Goal: Task Accomplishment & Management: Manage account settings

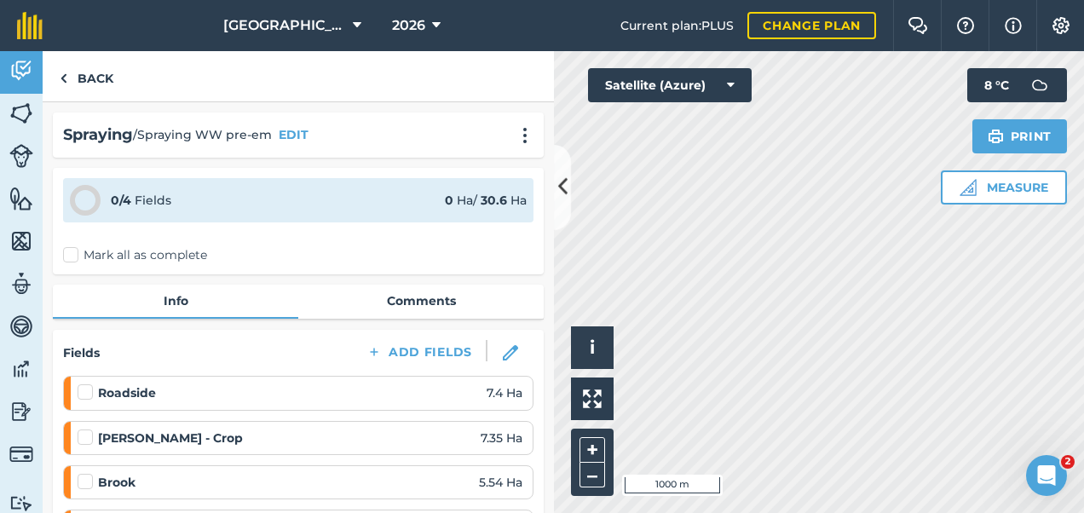
click at [70, 254] on label "Mark all as complete" at bounding box center [135, 255] width 144 height 18
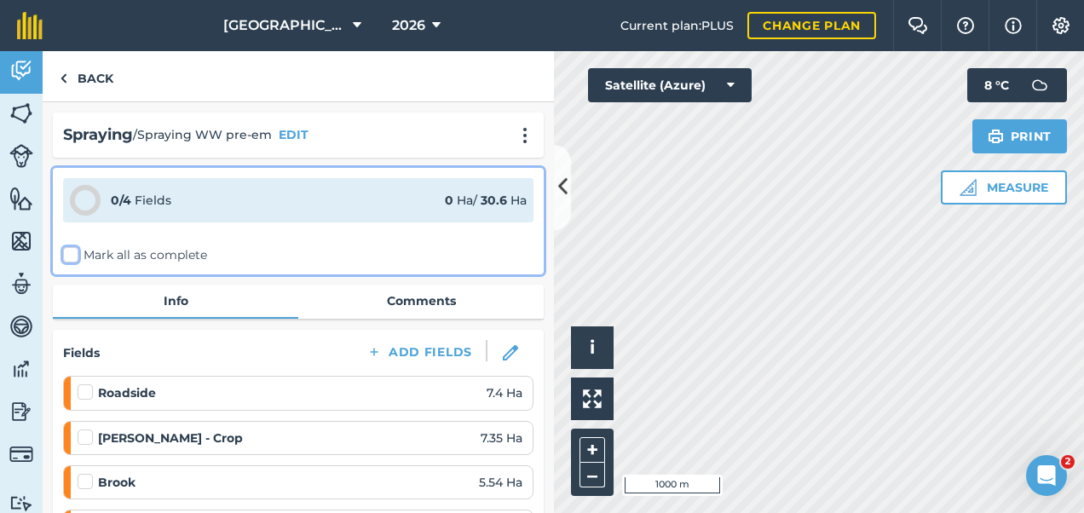
click at [70, 254] on input "Mark all as complete" at bounding box center [68, 251] width 11 height 11
checkbox input "false"
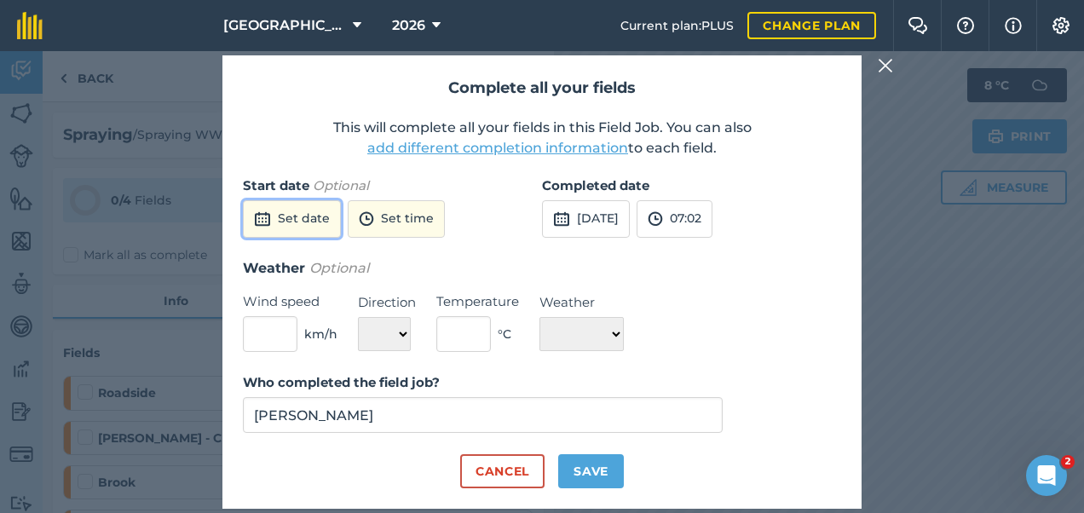
click at [294, 230] on button "Set date" at bounding box center [292, 219] width 98 height 38
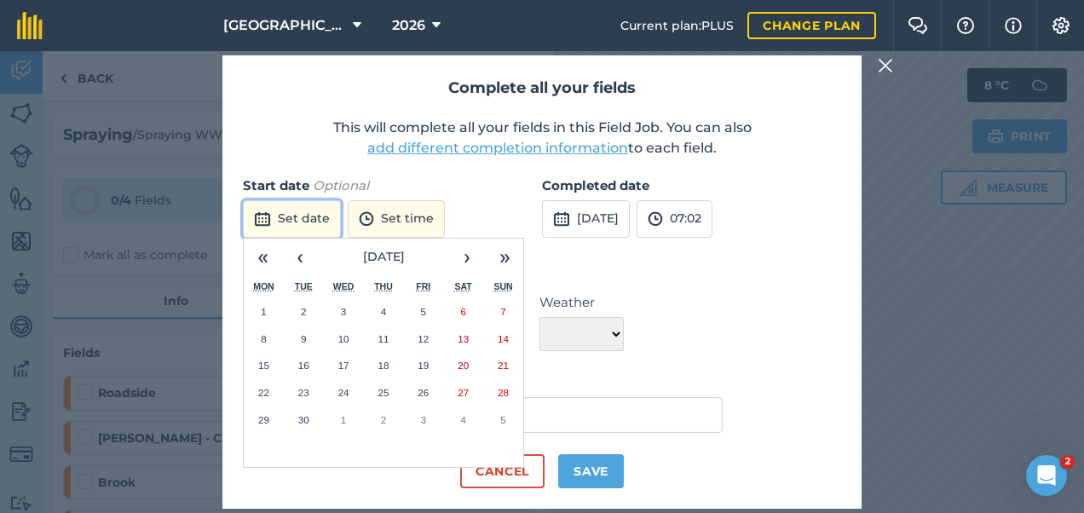
drag, startPoint x: 382, startPoint y: 332, endPoint x: 283, endPoint y: 220, distance: 149.8
click at [283, 220] on button "Set date" at bounding box center [292, 219] width 98 height 38
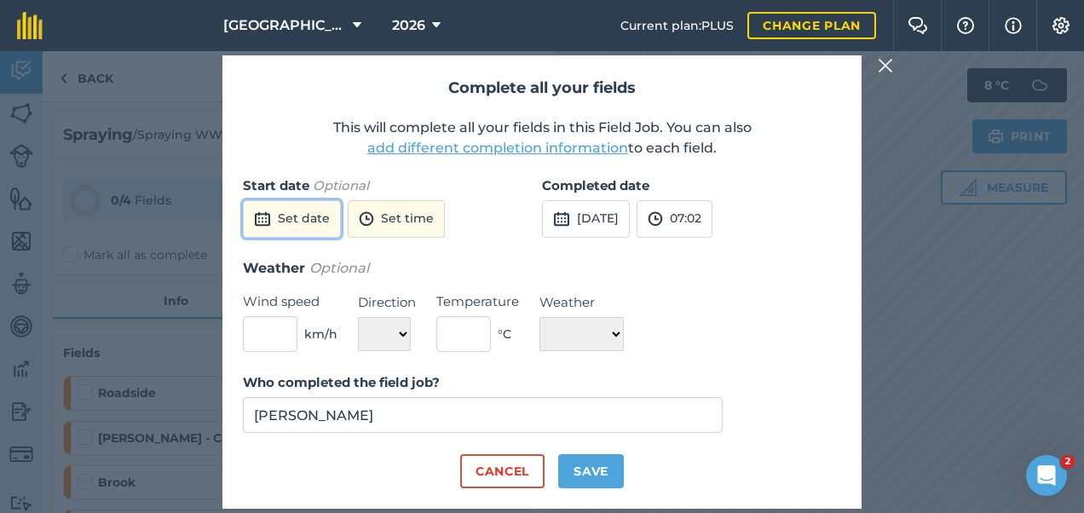
click at [283, 232] on button "Set date" at bounding box center [292, 219] width 98 height 38
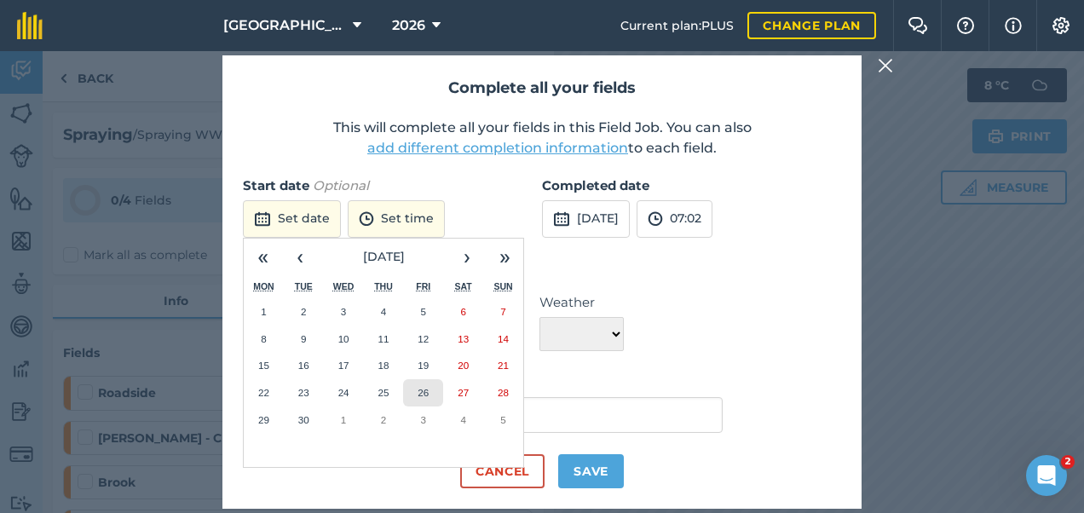
click at [420, 390] on abbr "26" at bounding box center [423, 392] width 11 height 11
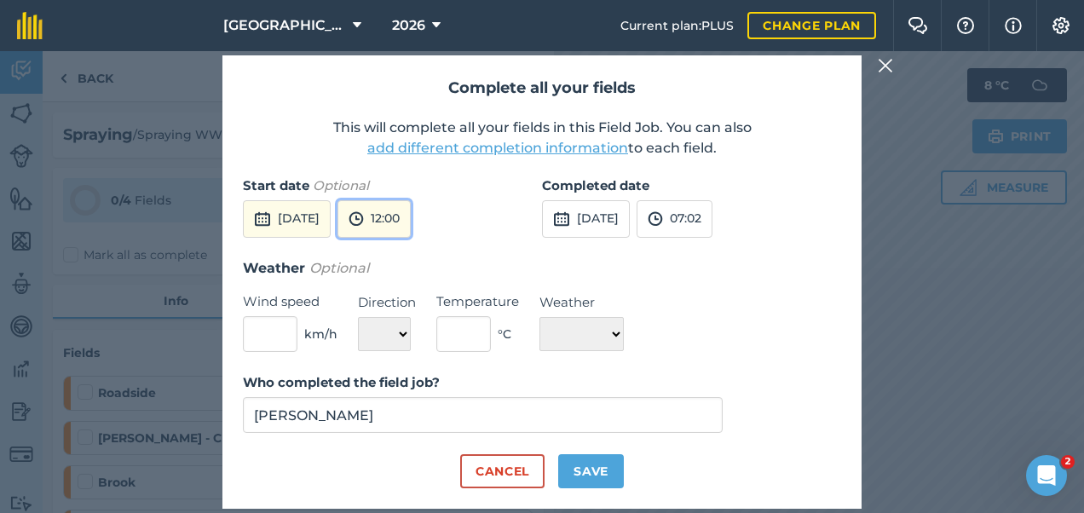
click at [411, 217] on button "12:00" at bounding box center [374, 219] width 73 height 38
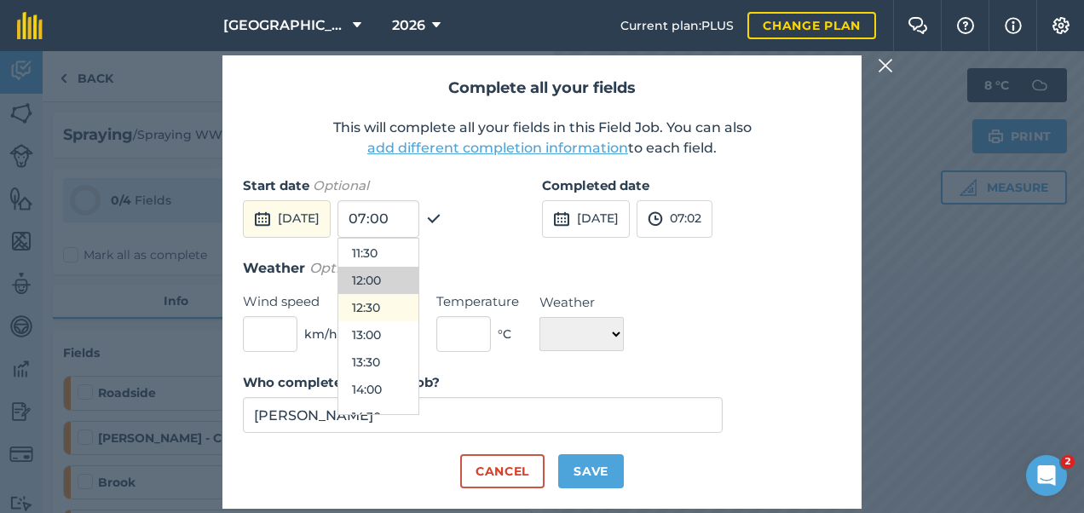
scroll to position [633, 0]
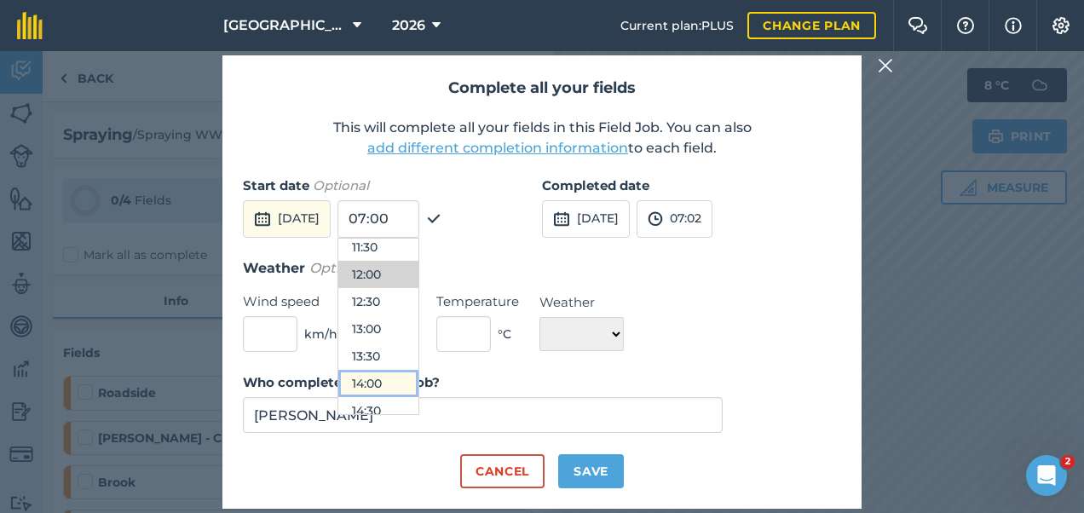
click at [404, 379] on button "14:00" at bounding box center [378, 383] width 80 height 27
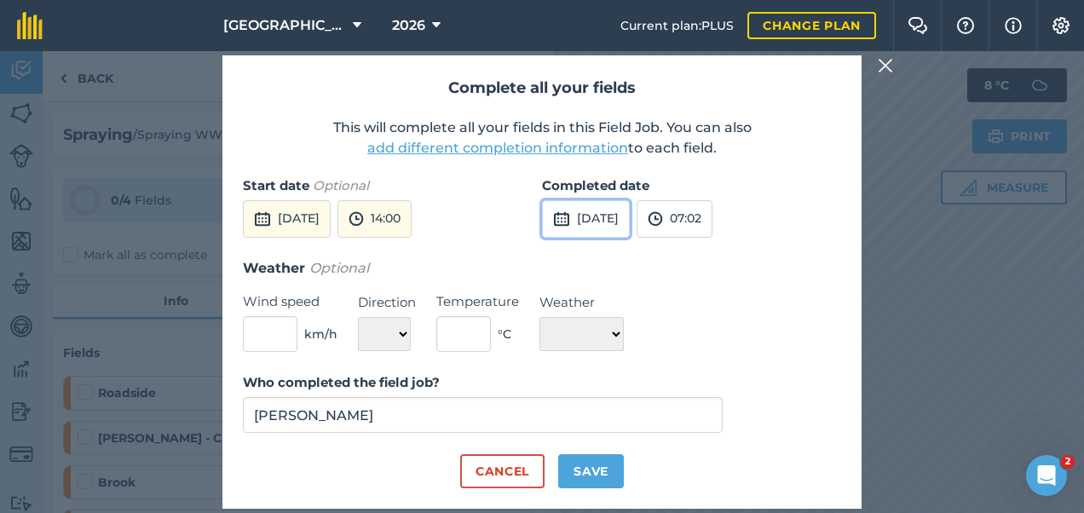
click at [602, 219] on button "[DATE]" at bounding box center [586, 219] width 88 height 38
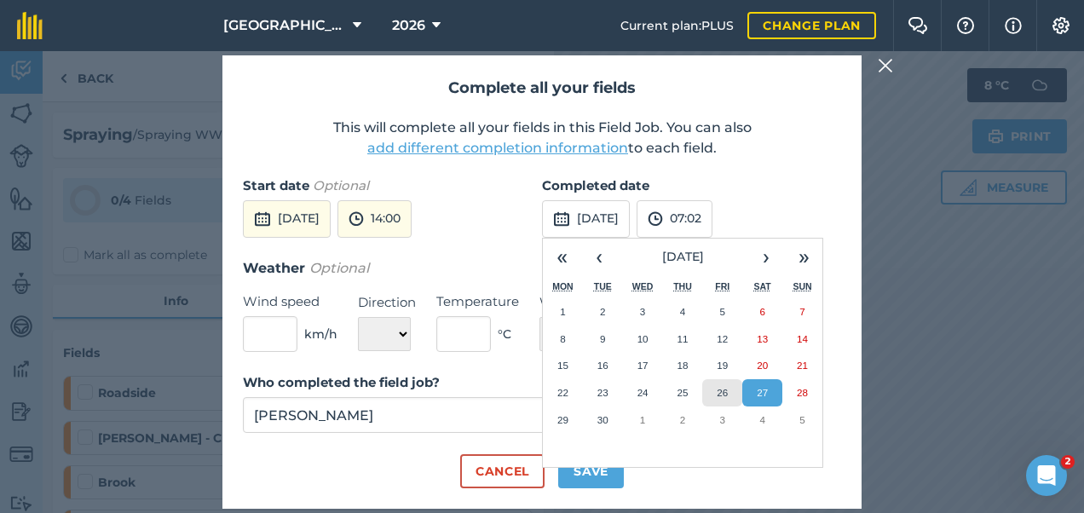
click at [716, 393] on button "26" at bounding box center [722, 392] width 40 height 27
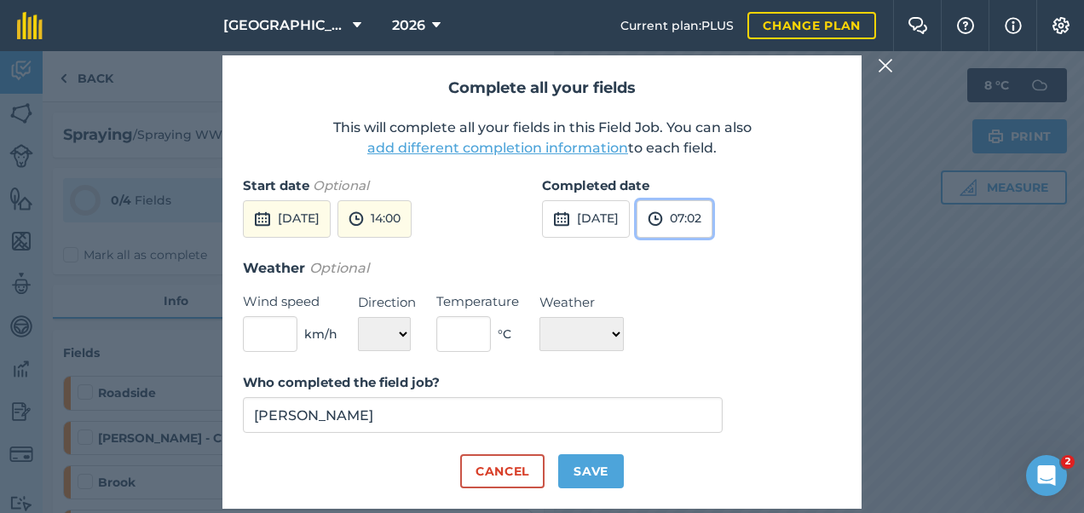
click at [713, 220] on button "07:02" at bounding box center [675, 219] width 76 height 38
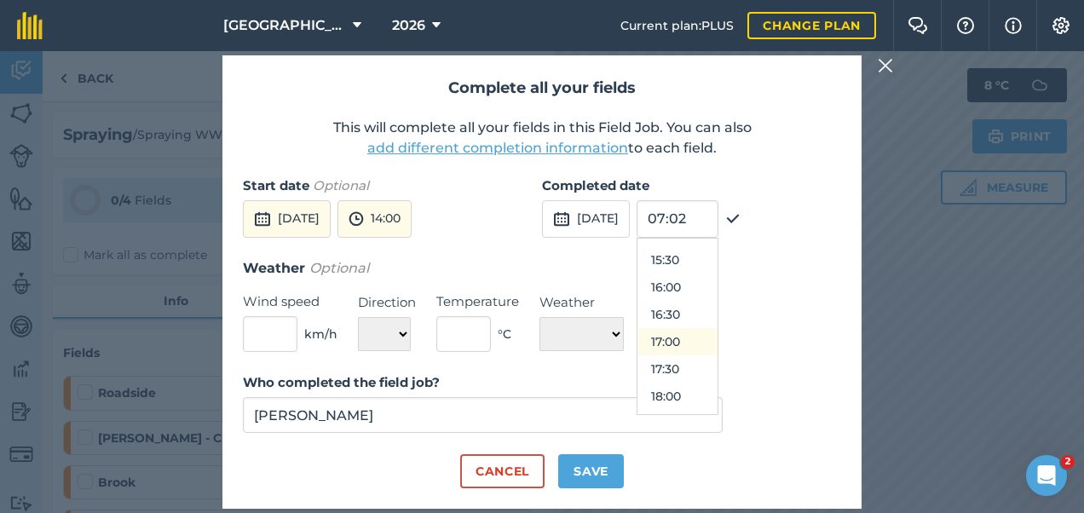
scroll to position [839, 0]
click at [699, 337] on button "17:00" at bounding box center [678, 340] width 80 height 27
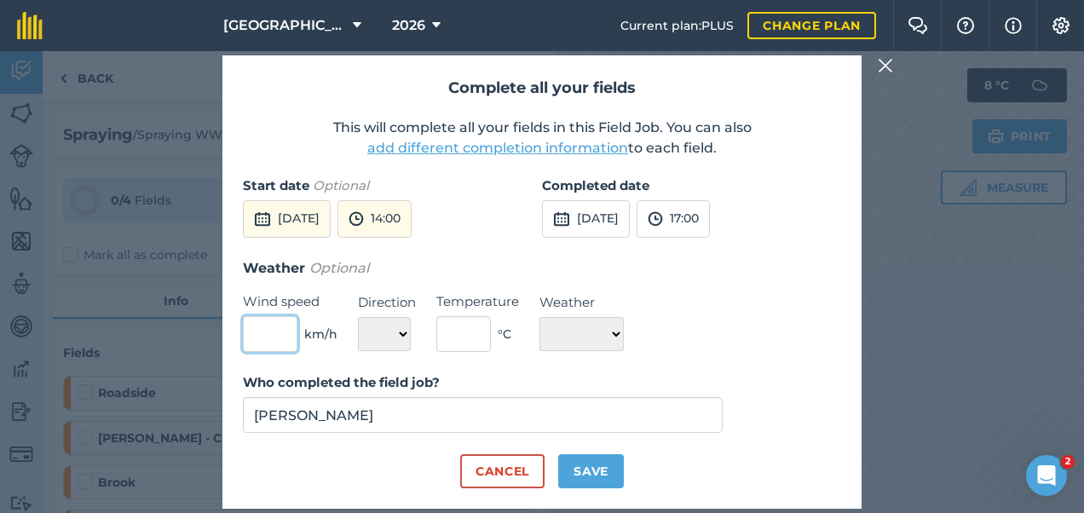
click at [268, 316] on input "text" at bounding box center [270, 334] width 55 height 36
type input "7"
click at [389, 340] on select "N NE E SE S SW W NW" at bounding box center [384, 334] width 53 height 34
select select "N"
click at [358, 317] on select "N NE E SE S SW W NW" at bounding box center [384, 334] width 53 height 34
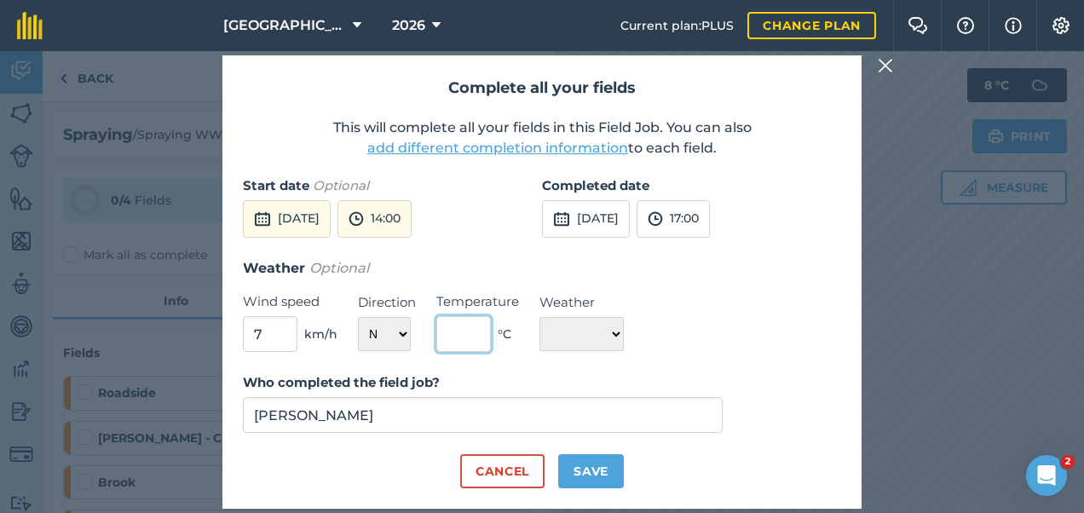
click at [471, 331] on input "text" at bounding box center [463, 334] width 55 height 36
type input "15"
click at [580, 339] on select "☀️ Sunny 🌧 Rainy ⛅️ Cloudy 🌨 Snow ❄️ Icy" at bounding box center [582, 334] width 84 height 34
select select "Cloudy"
click at [540, 317] on select "☀️ Sunny 🌧 Rainy ⛅️ Cloudy 🌨 Snow ❄️ Icy" at bounding box center [582, 334] width 84 height 34
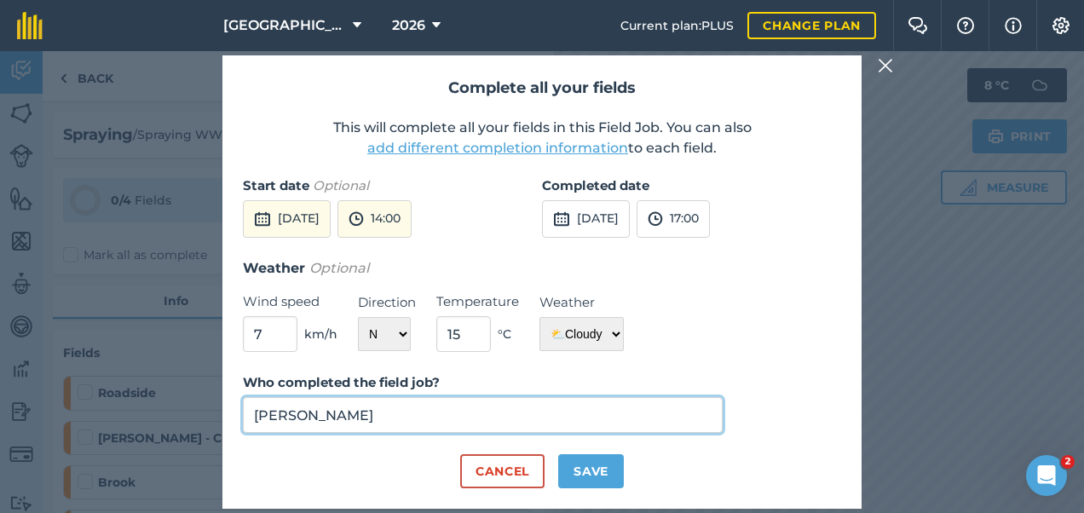
click at [367, 406] on input "[PERSON_NAME]" at bounding box center [483, 415] width 480 height 36
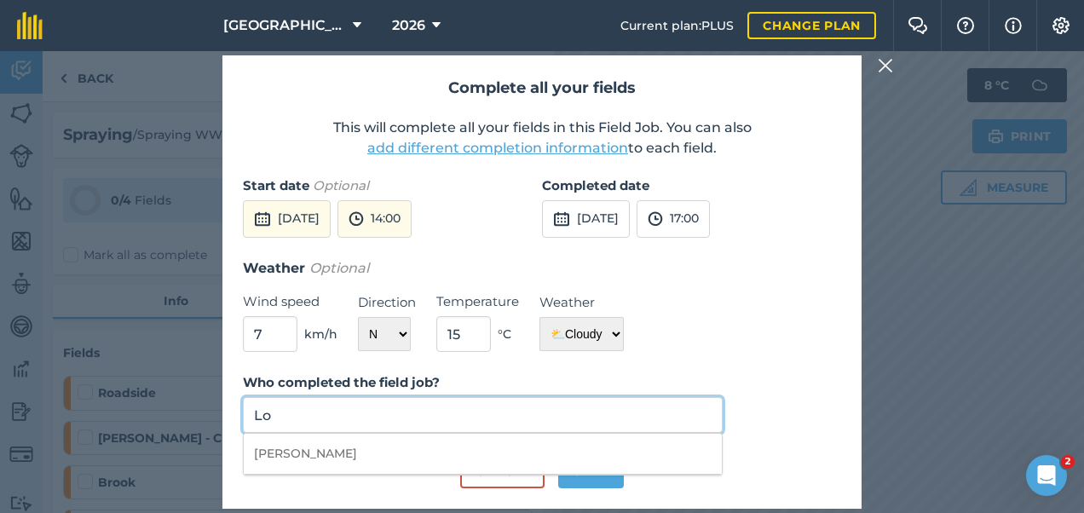
type input "L"
type input "[PERSON_NAME]"
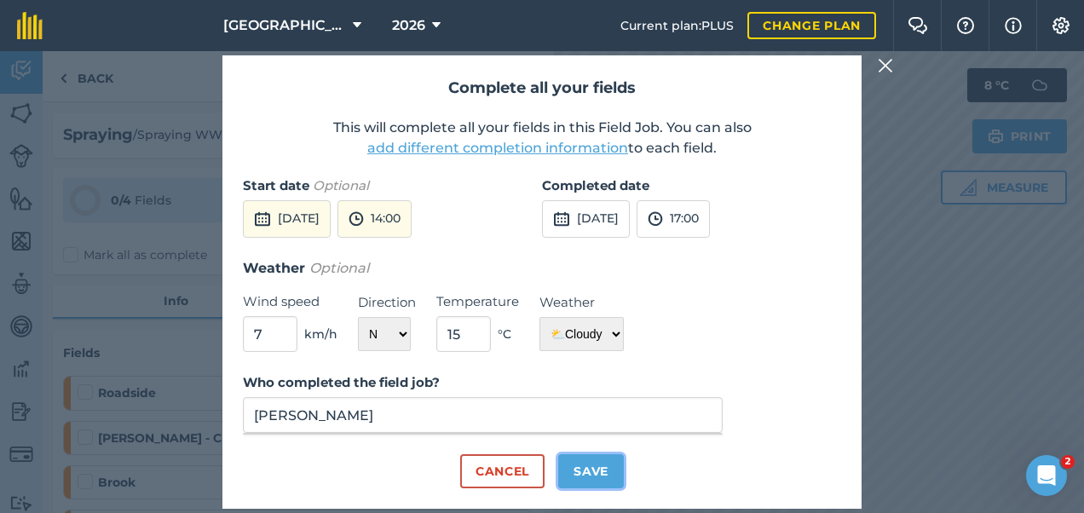
click at [604, 477] on button "Save" at bounding box center [591, 471] width 66 height 34
checkbox input "true"
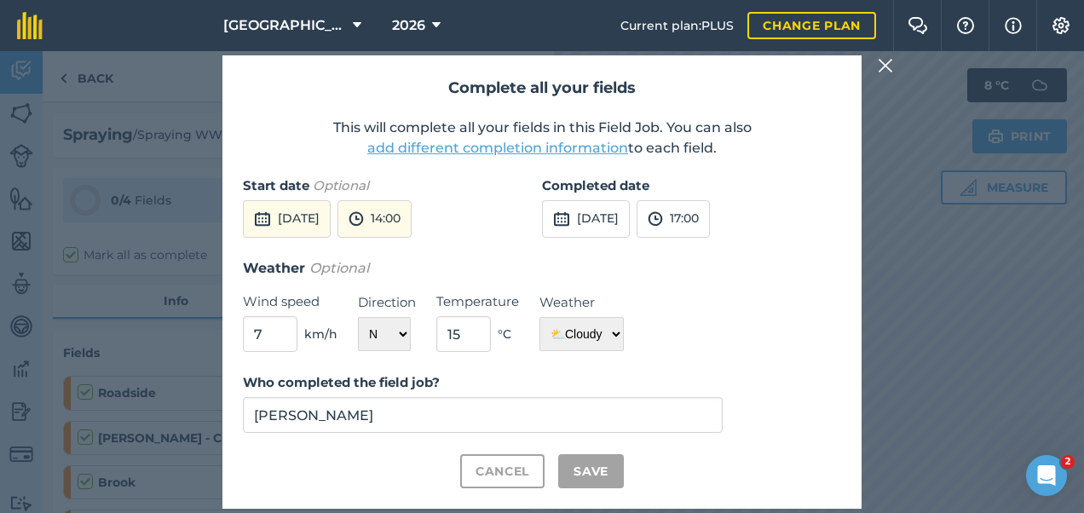
checkbox input "true"
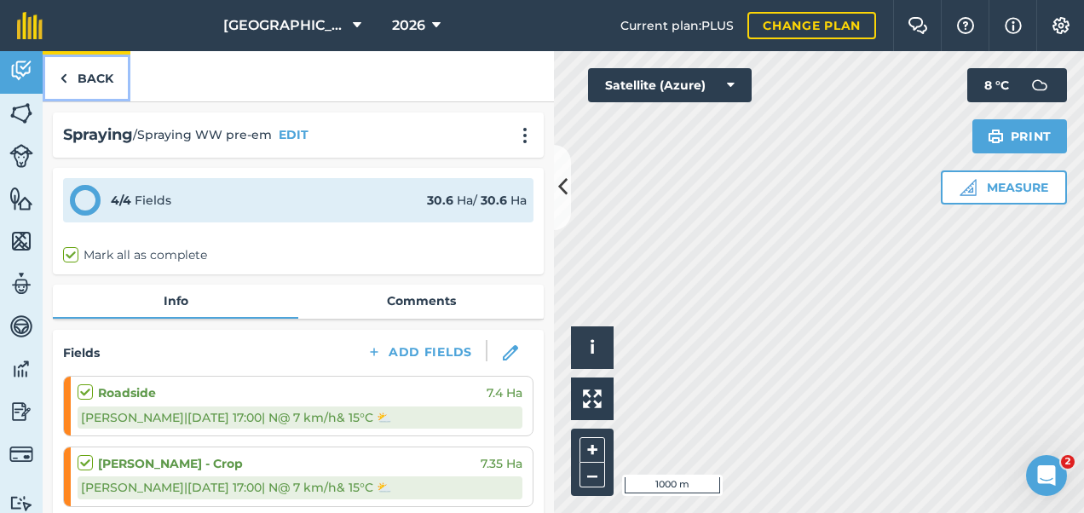
click at [95, 78] on link "Back" at bounding box center [87, 76] width 88 height 50
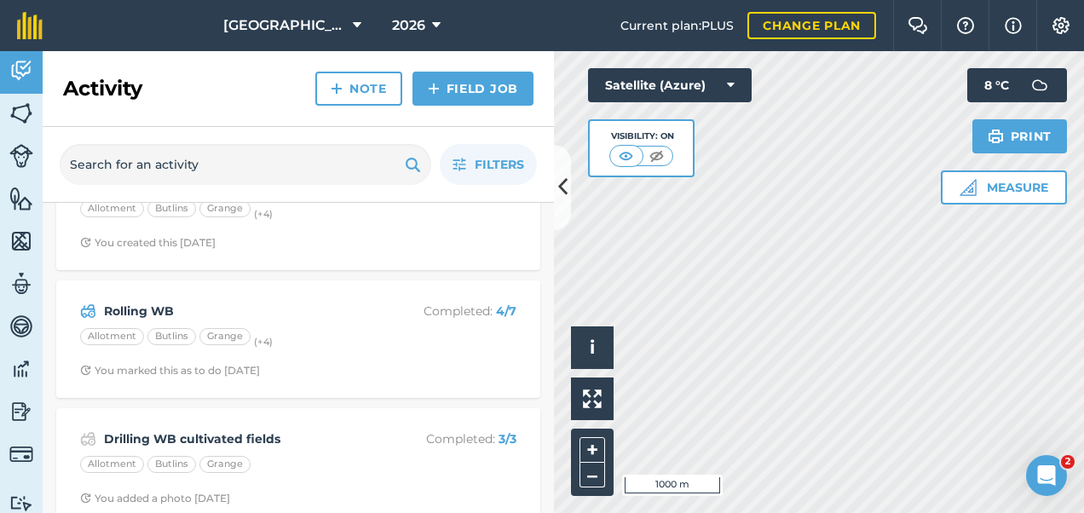
scroll to position [191, 0]
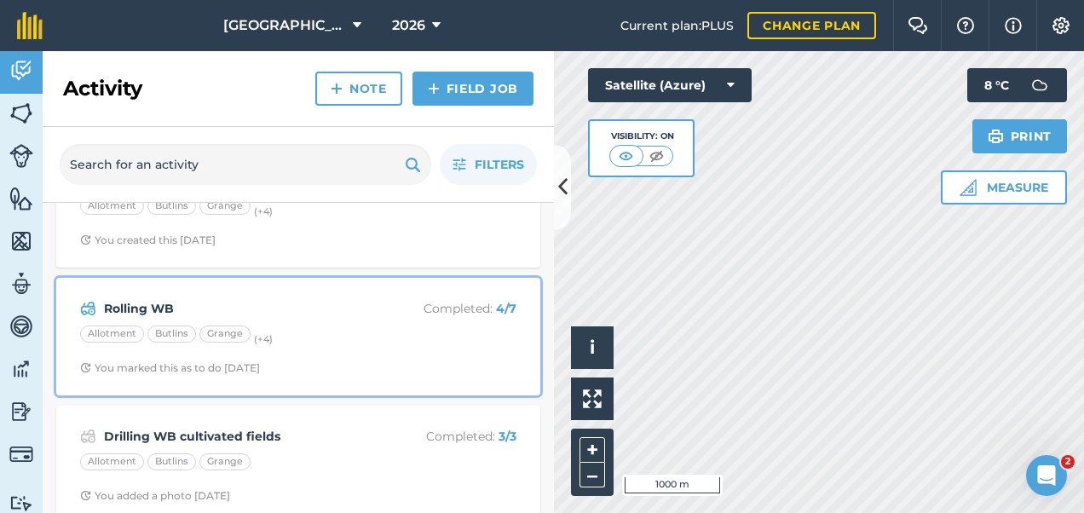
click at [341, 338] on div "Allotment Butlins Grange (+ 4 )" at bounding box center [298, 337] width 436 height 22
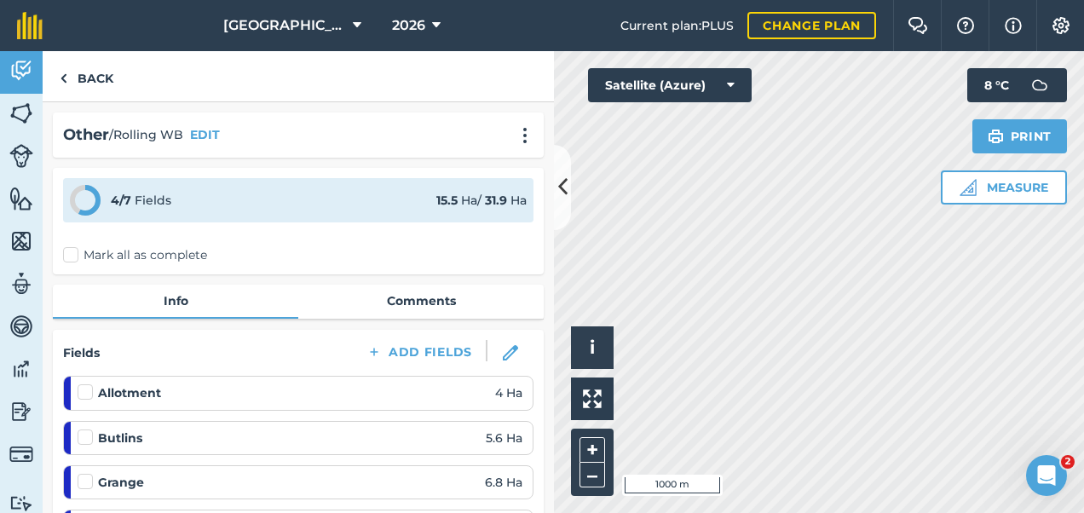
click at [68, 251] on label "Mark all as complete" at bounding box center [135, 255] width 144 height 18
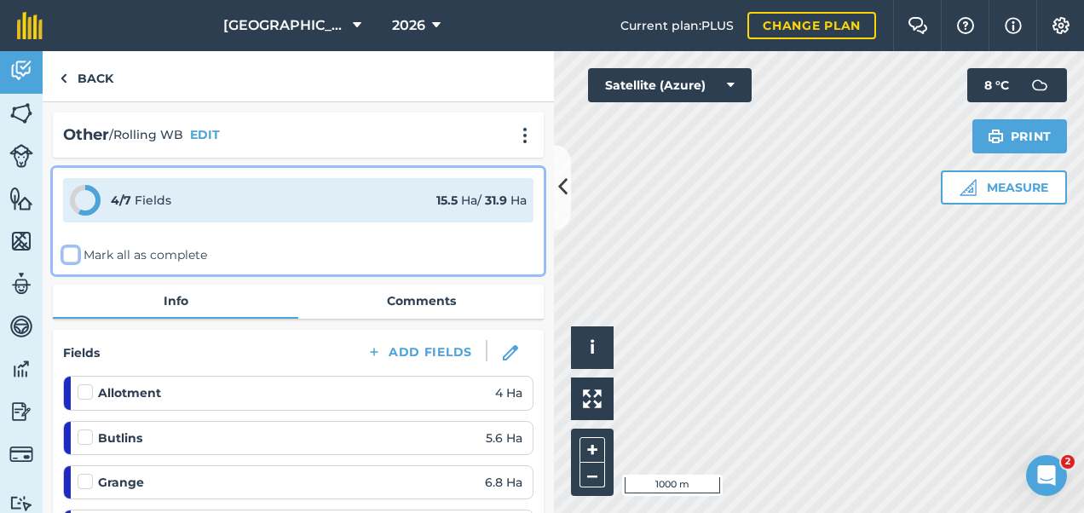
click at [68, 251] on input "Mark all as complete" at bounding box center [68, 251] width 11 height 11
checkbox input "false"
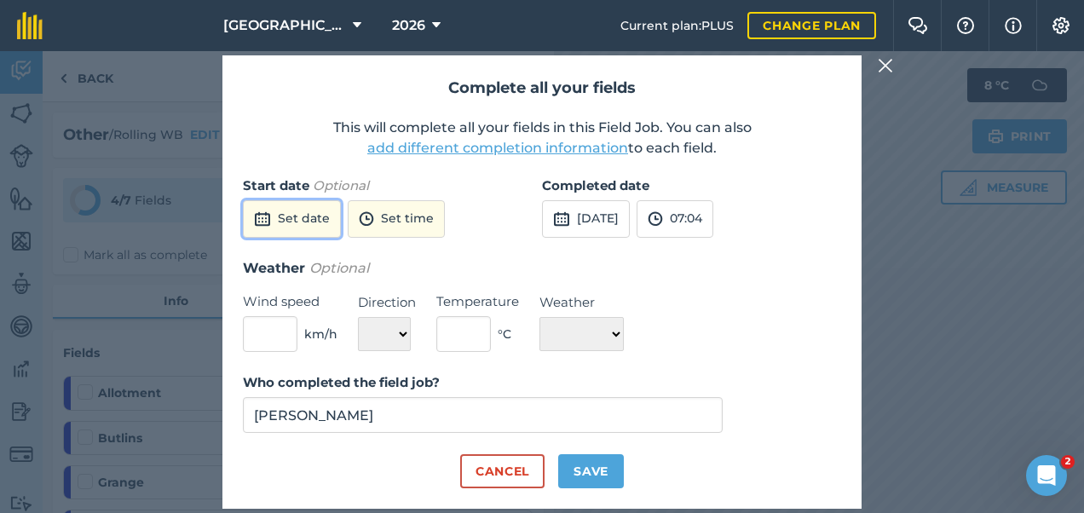
click at [297, 211] on button "Set date" at bounding box center [292, 219] width 98 height 38
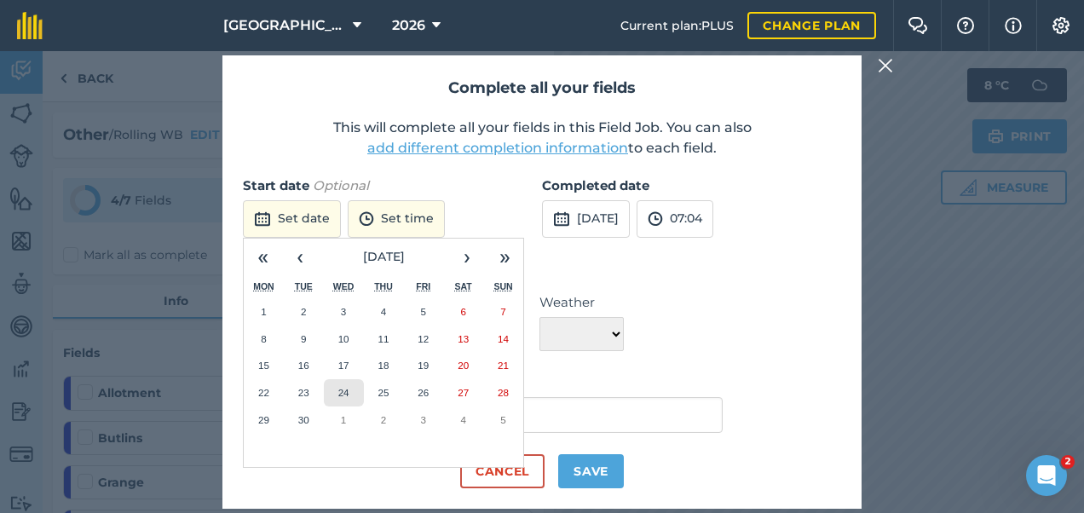
click at [341, 385] on button "24" at bounding box center [344, 392] width 40 height 27
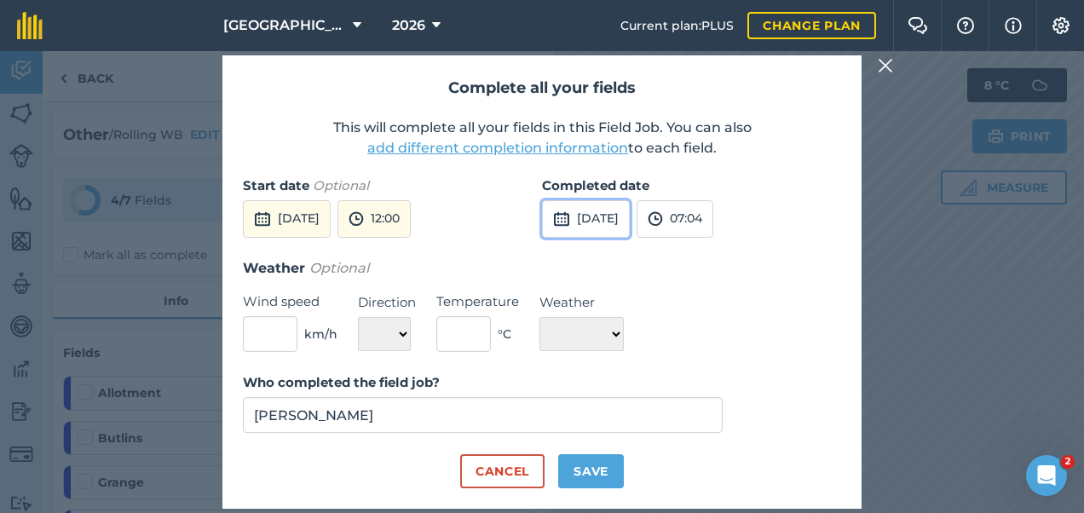
click at [630, 222] on button "[DATE]" at bounding box center [586, 219] width 88 height 38
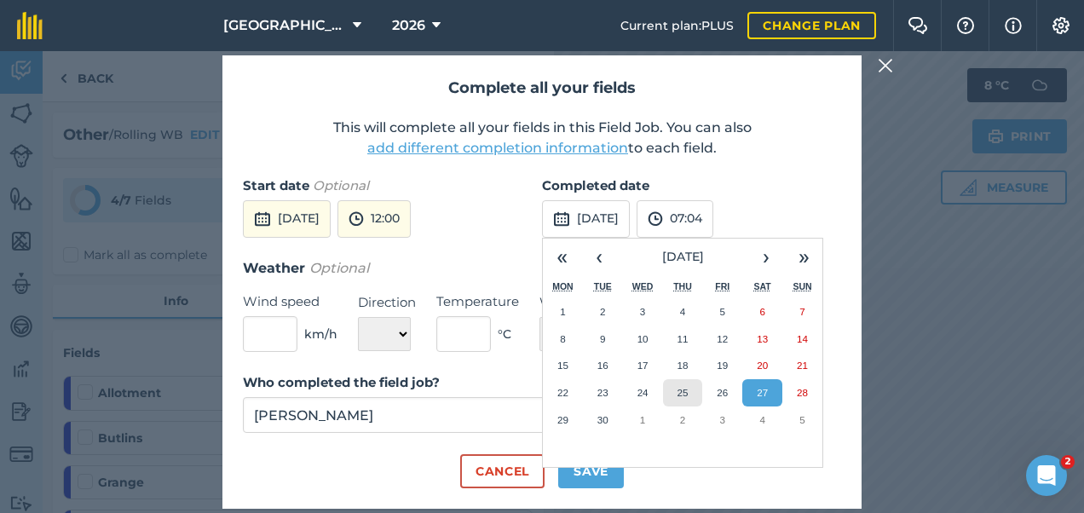
click at [681, 391] on abbr "25" at bounding box center [682, 392] width 11 height 11
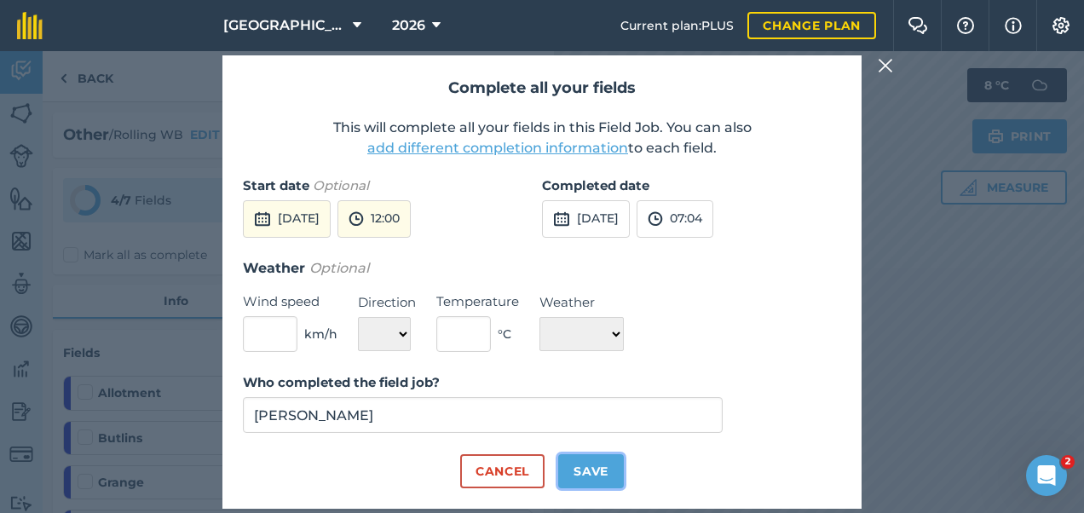
click at [591, 477] on button "Save" at bounding box center [591, 471] width 66 height 34
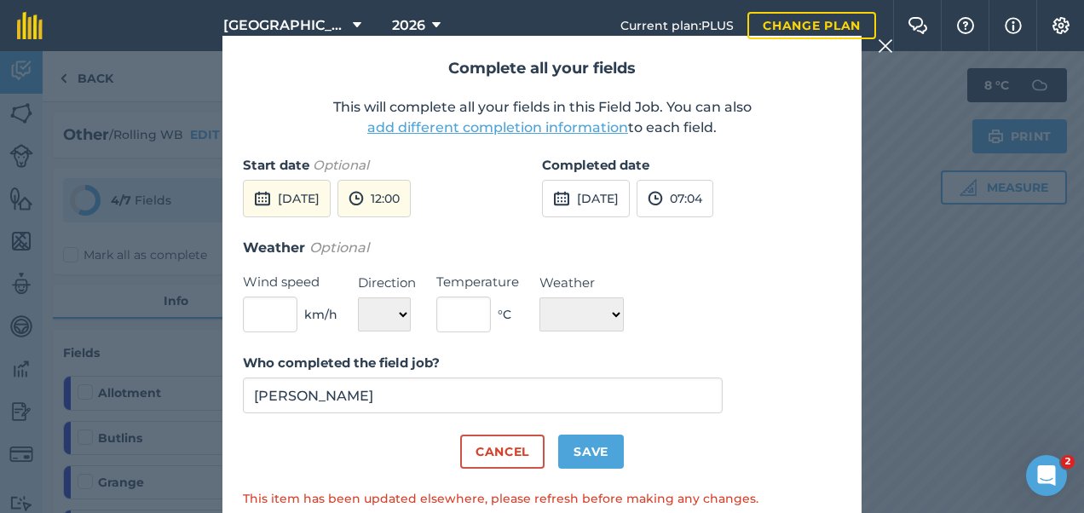
click at [886, 49] on header "[GEOGRAPHIC_DATA] 2026 Current plan : PLUS Change plan Farm Chat Help Info Sett…" at bounding box center [542, 25] width 1084 height 51
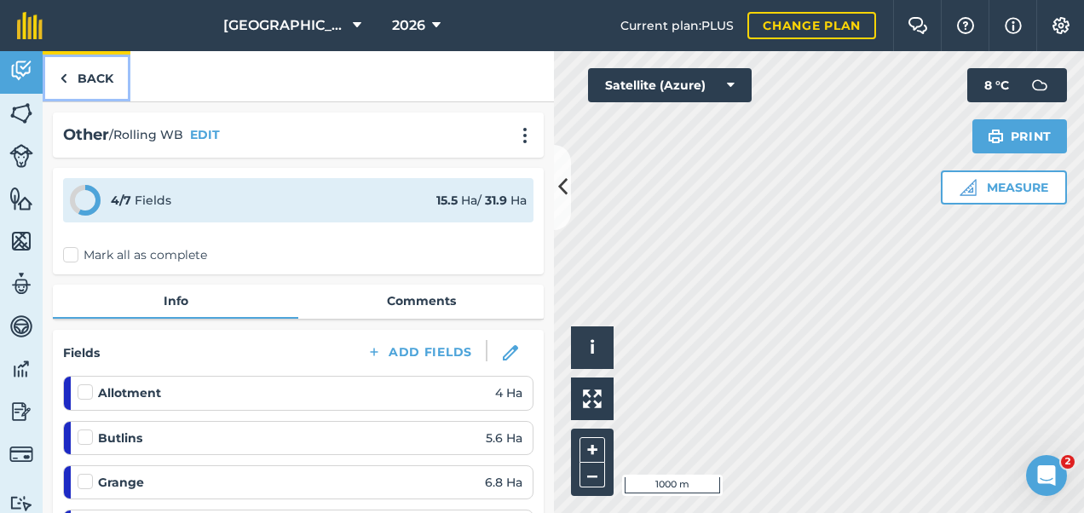
click at [92, 78] on link "Back" at bounding box center [87, 76] width 88 height 50
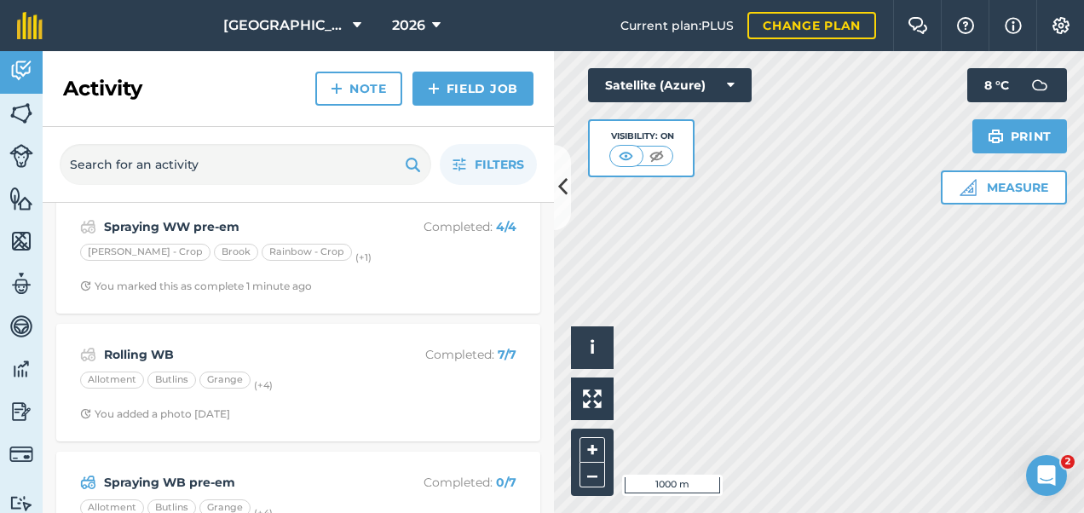
scroll to position [18, 0]
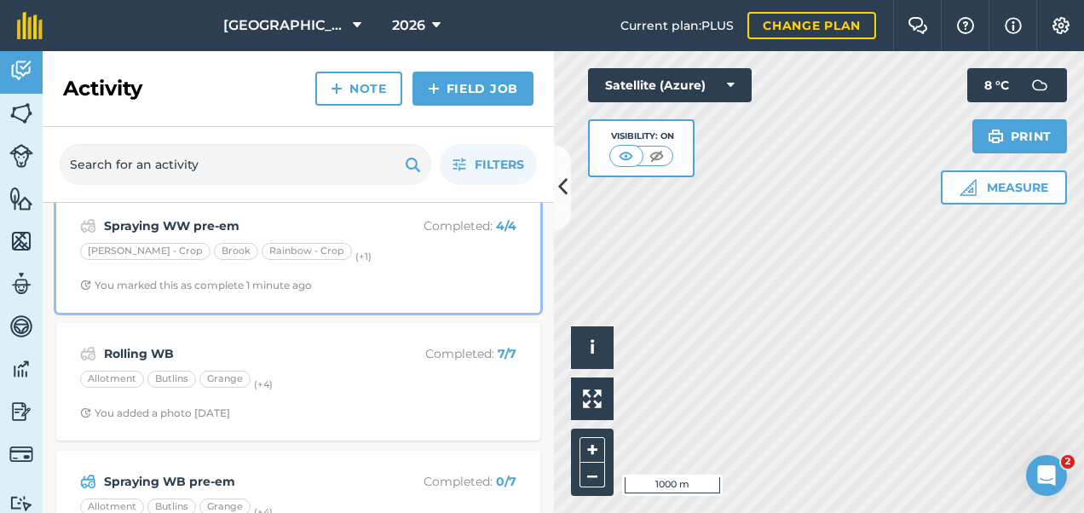
click at [362, 234] on div "Spraying WW pre-em Completed : 4 / 4" at bounding box center [298, 226] width 436 height 20
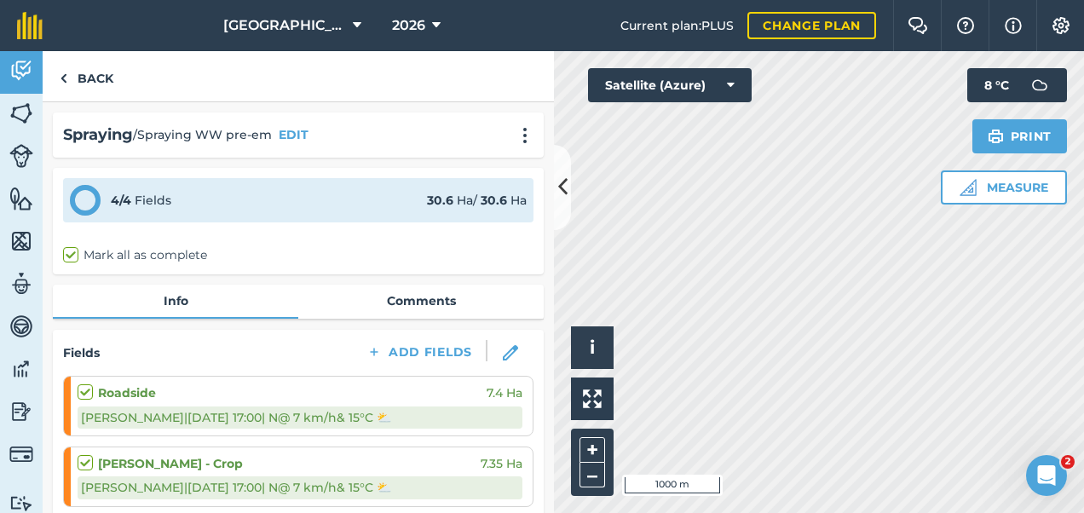
click at [77, 250] on label "Mark all as complete" at bounding box center [135, 255] width 144 height 18
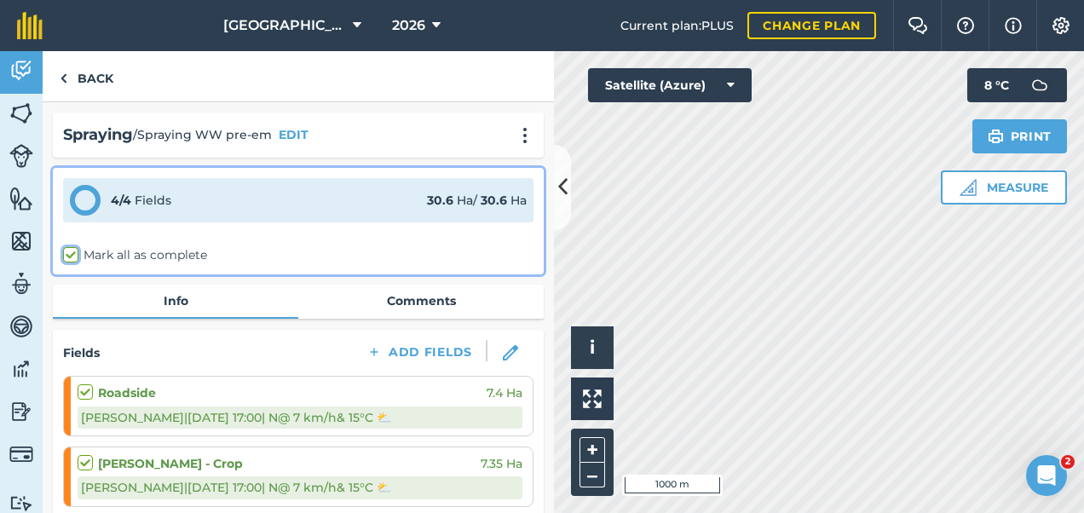
click at [74, 250] on input "Mark all as complete" at bounding box center [68, 251] width 11 height 11
checkbox input "true"
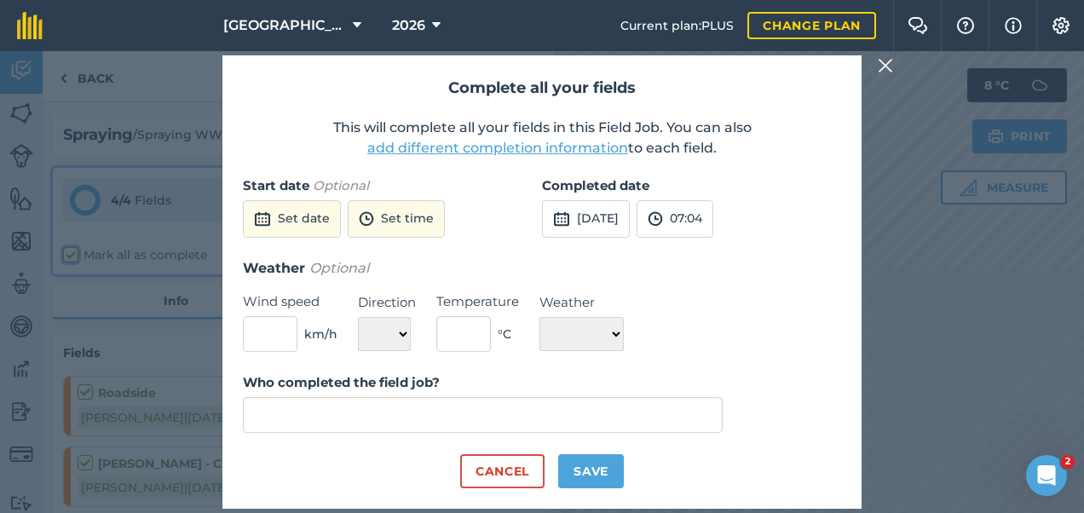
type input "[PERSON_NAME]"
click at [491, 465] on button "Cancel" at bounding box center [502, 471] width 84 height 34
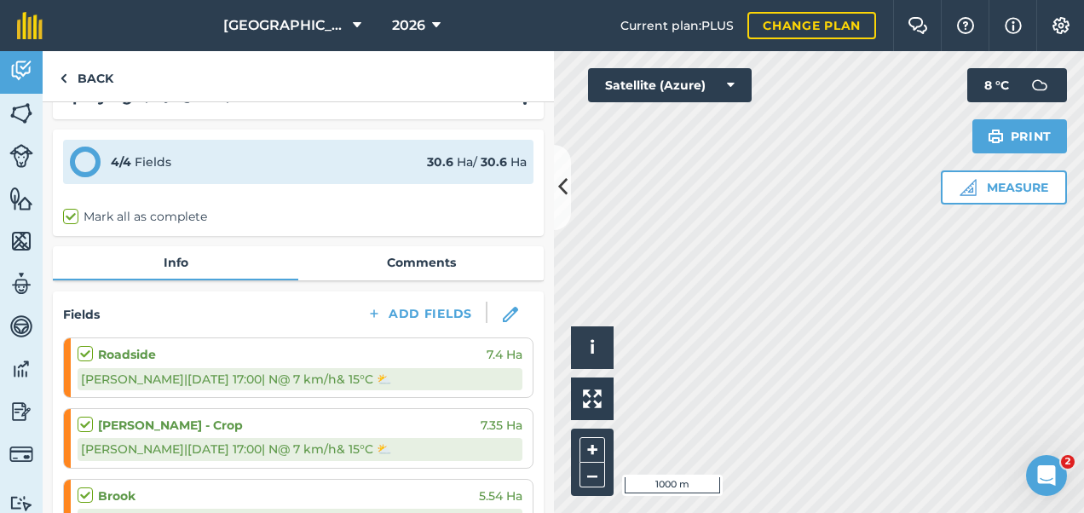
scroll to position [40, 0]
click at [87, 344] on label at bounding box center [88, 344] width 20 height 0
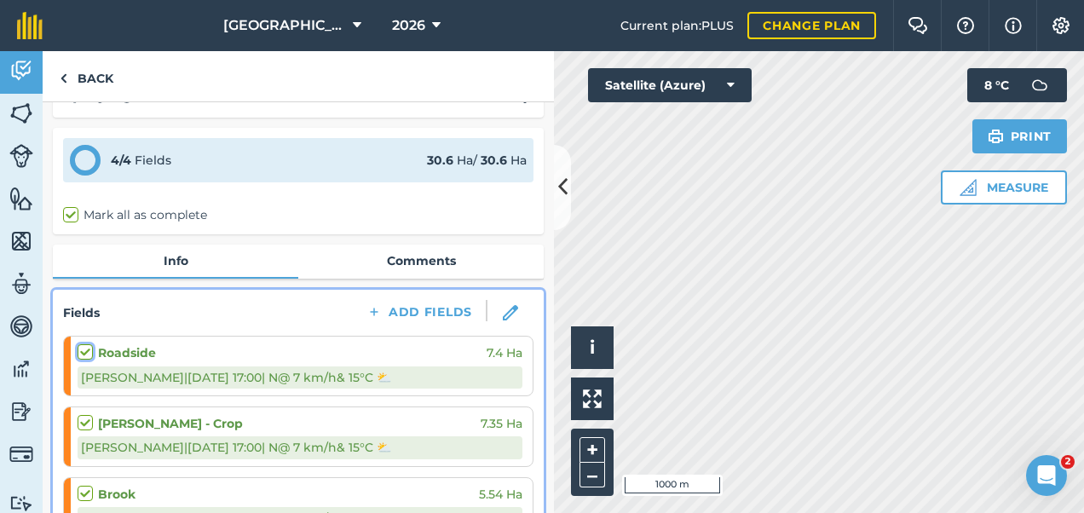
click at [87, 351] on input "checkbox" at bounding box center [83, 349] width 11 height 11
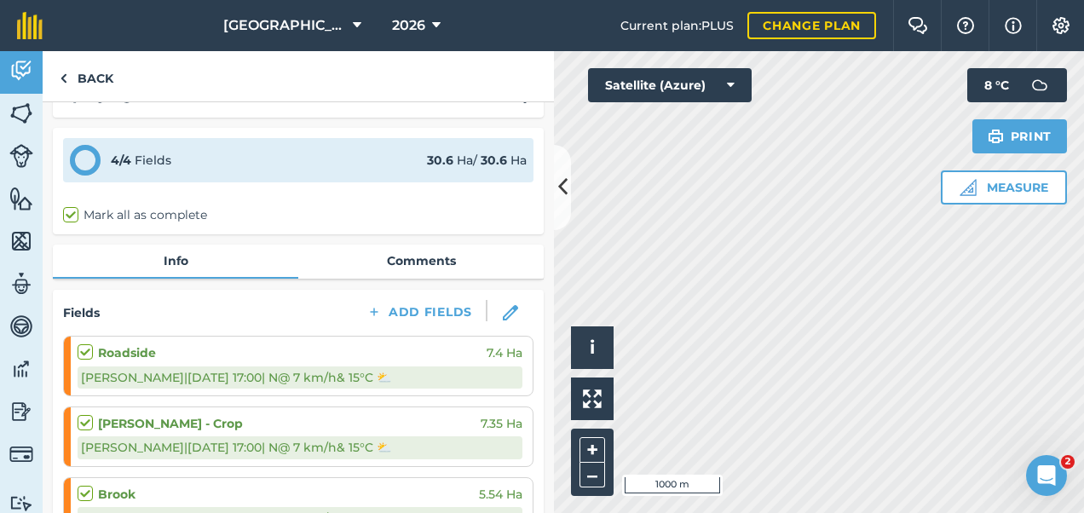
checkbox input "true"
checkbox input "false"
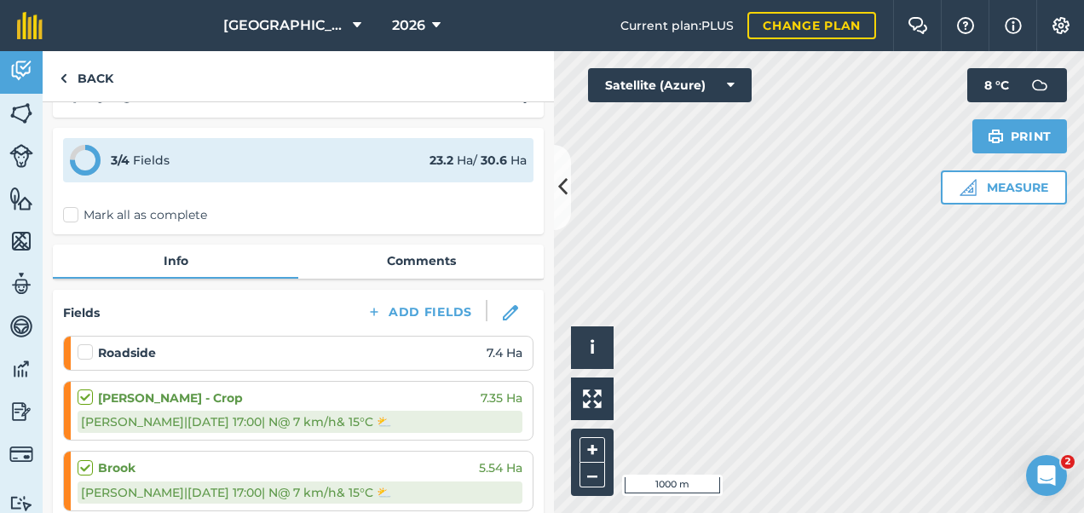
click at [85, 389] on label at bounding box center [88, 389] width 20 height 0
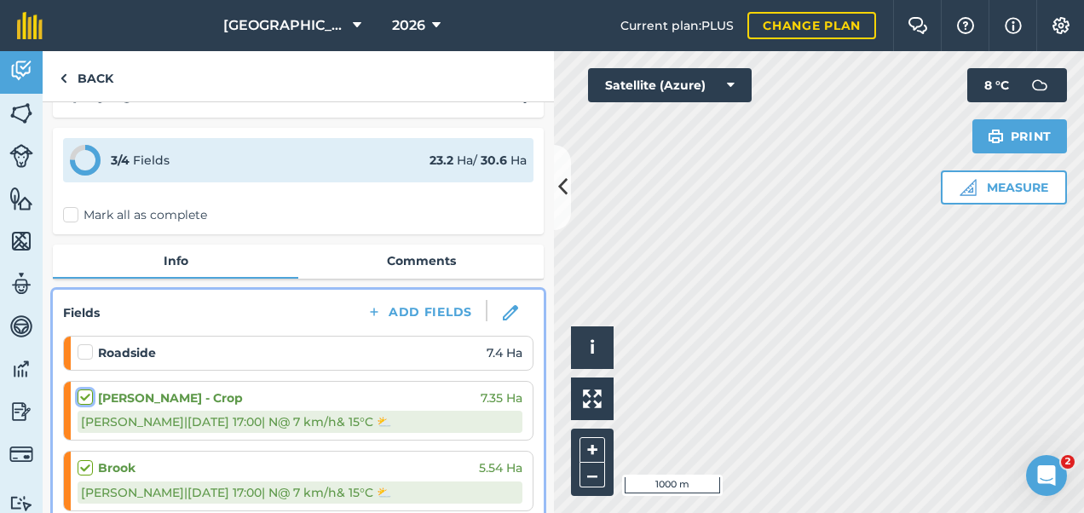
click at [85, 398] on input "checkbox" at bounding box center [83, 394] width 11 height 11
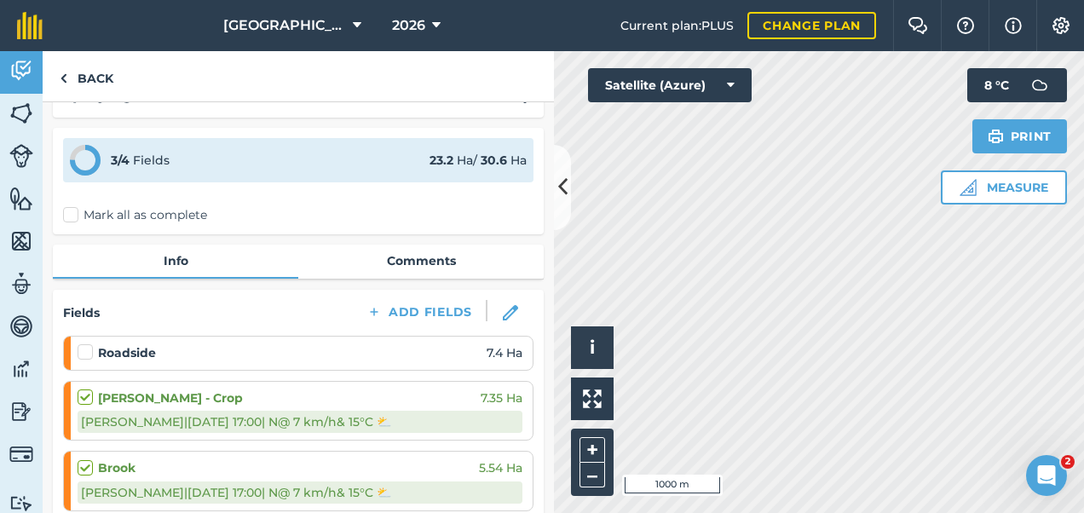
checkbox input "false"
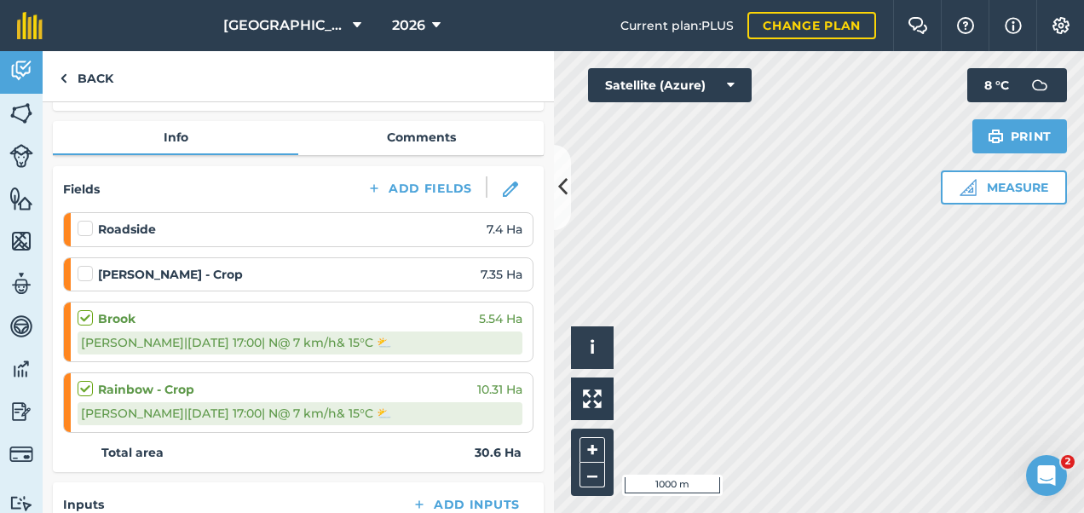
scroll to position [170, 0]
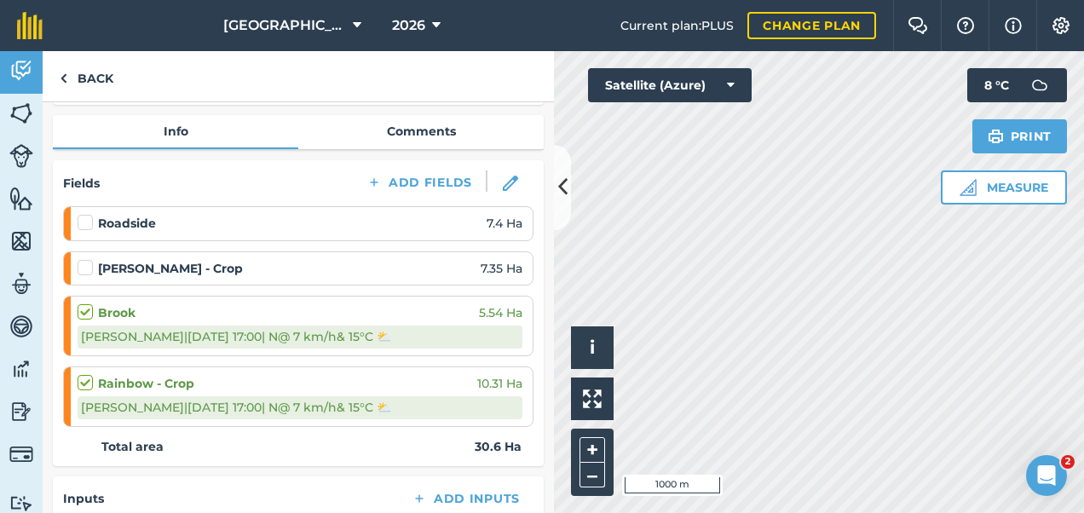
click at [90, 303] on label at bounding box center [88, 303] width 20 height 0
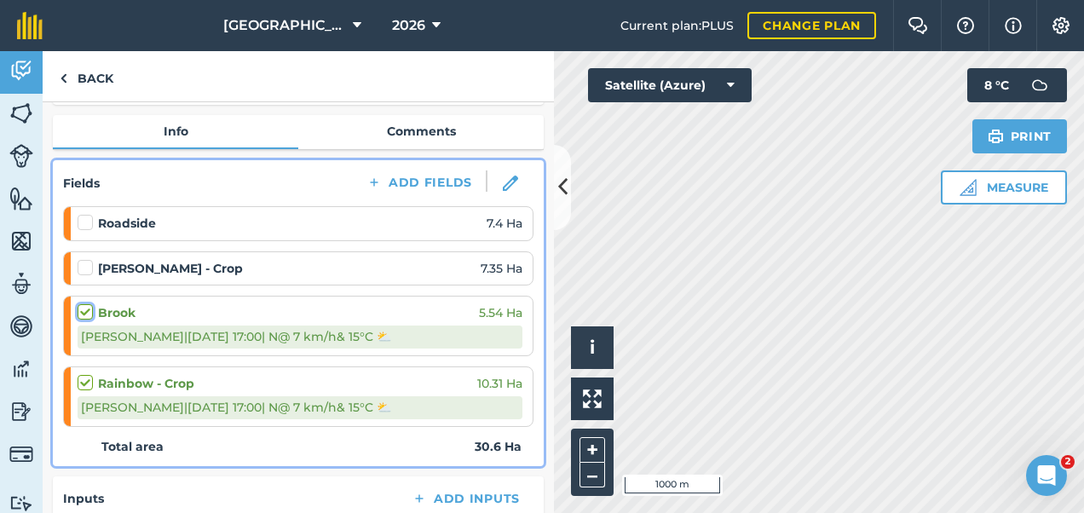
click at [89, 305] on input "checkbox" at bounding box center [83, 308] width 11 height 11
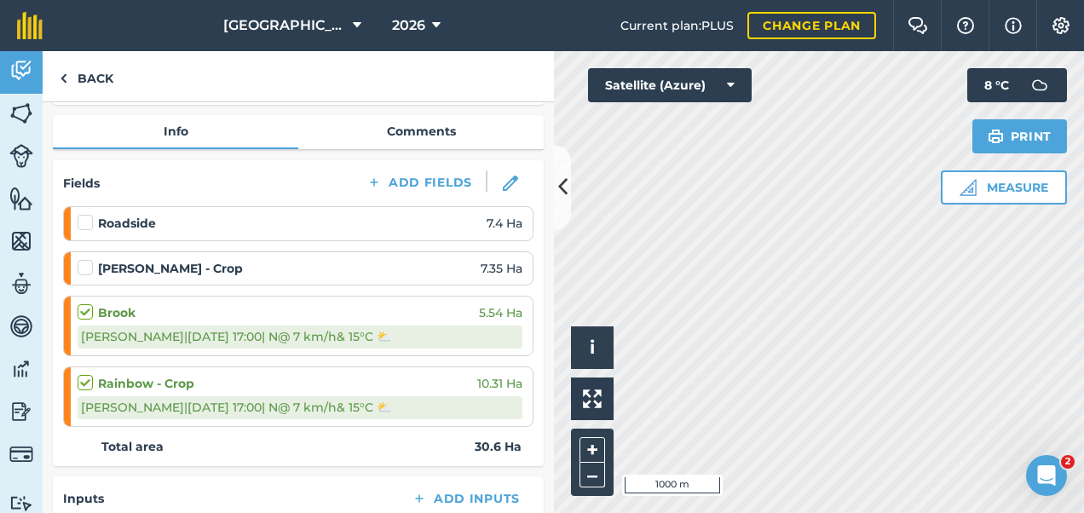
checkbox input "false"
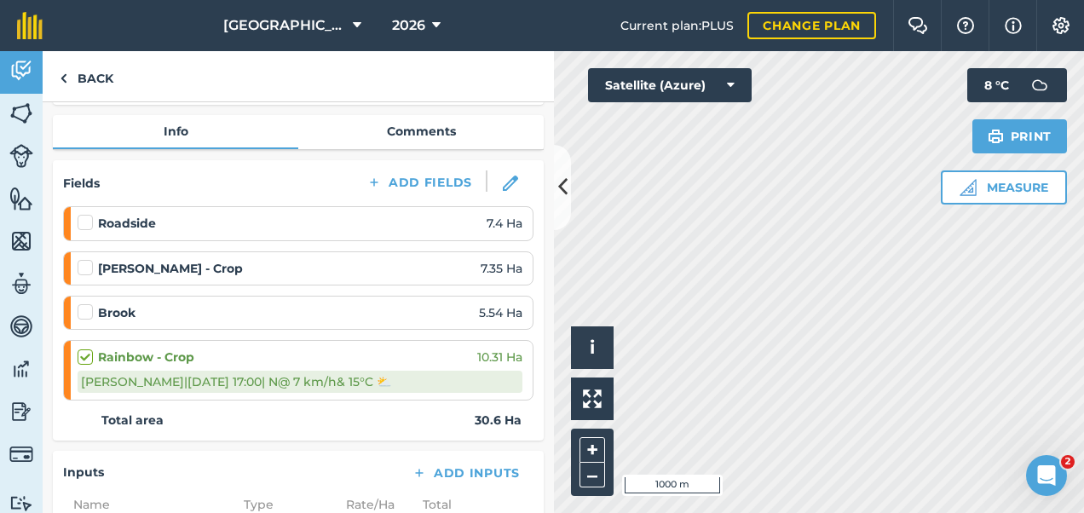
click at [83, 349] on label at bounding box center [88, 349] width 20 height 0
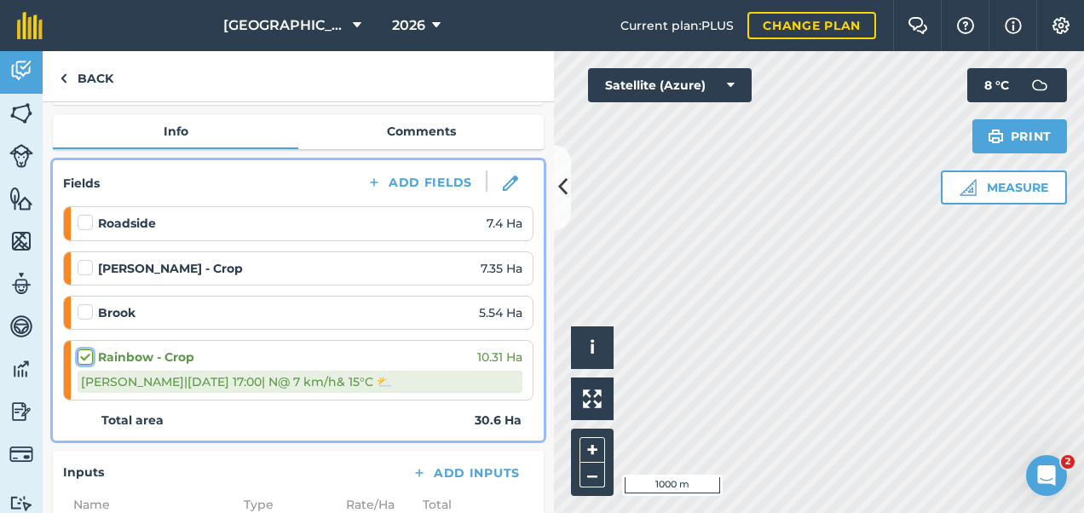
click at [83, 350] on input "checkbox" at bounding box center [83, 354] width 11 height 11
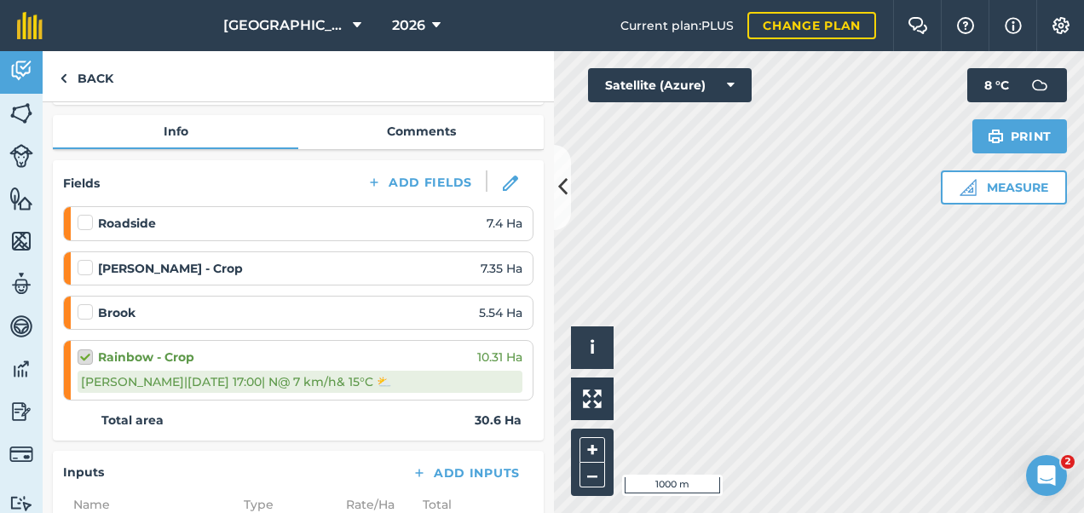
checkbox input "false"
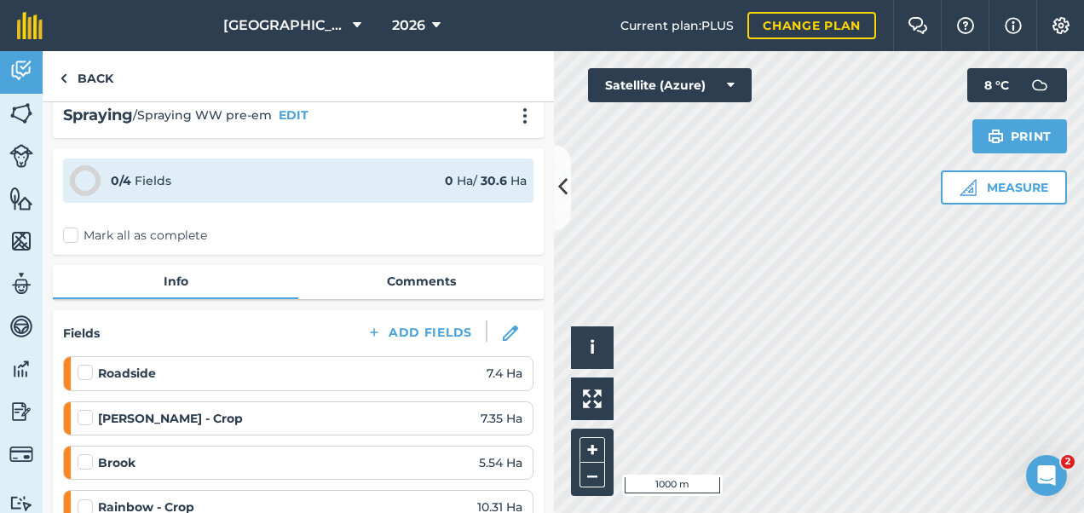
scroll to position [0, 0]
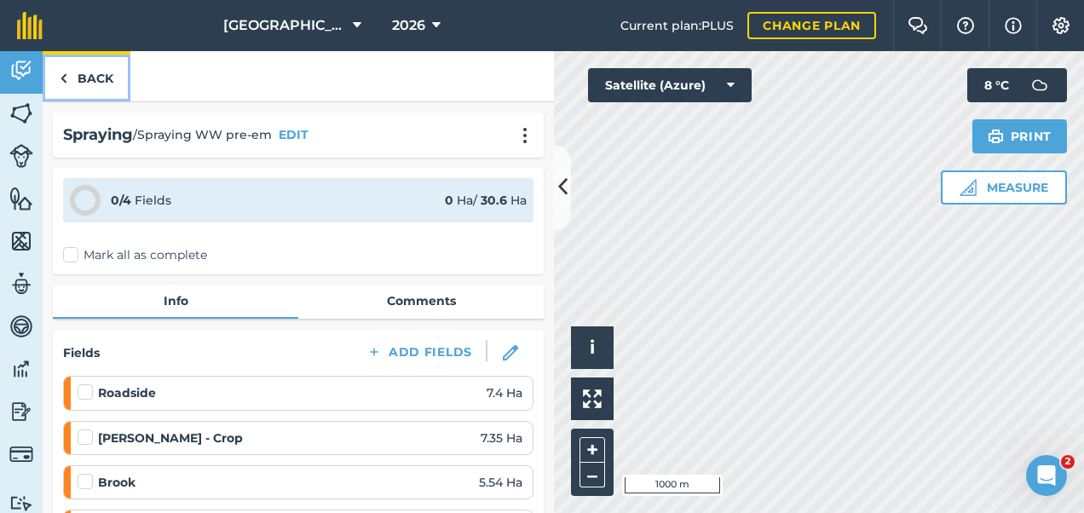
click at [88, 80] on link "Back" at bounding box center [87, 76] width 88 height 50
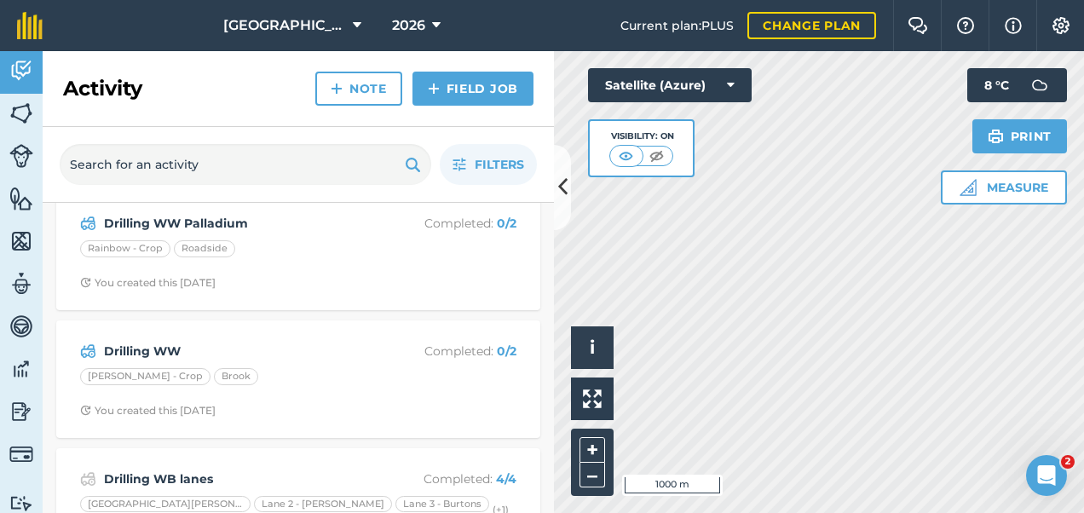
scroll to position [665, 0]
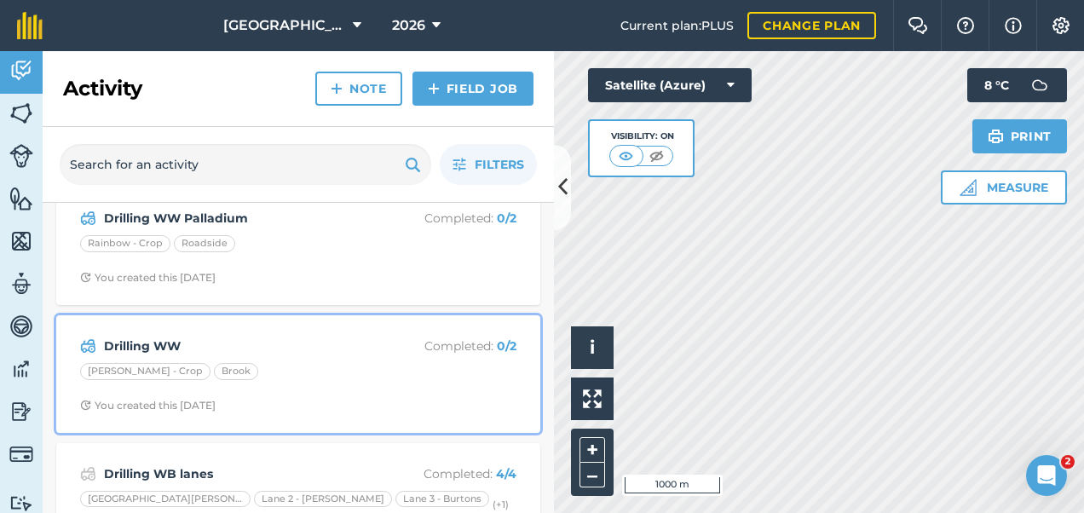
click at [342, 353] on div "Drilling WW Completed : 0 / 2 Ashby - Crop Brook You created this 3 days ago" at bounding box center [298, 374] width 464 height 97
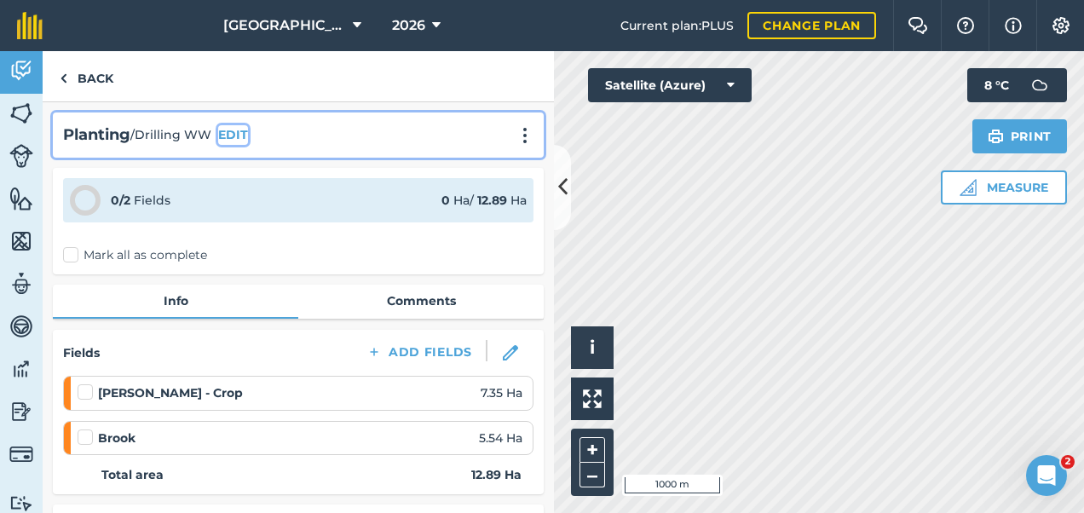
click at [235, 131] on button "EDIT" at bounding box center [233, 134] width 30 height 19
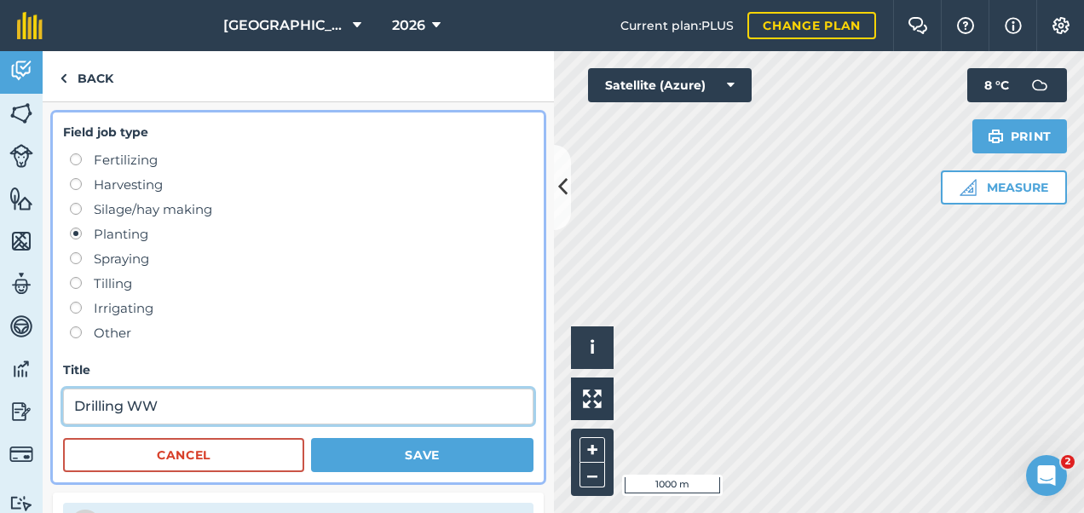
click at [233, 396] on input "Drilling WW" at bounding box center [298, 407] width 471 height 36
type input "Drilling WW Extase"
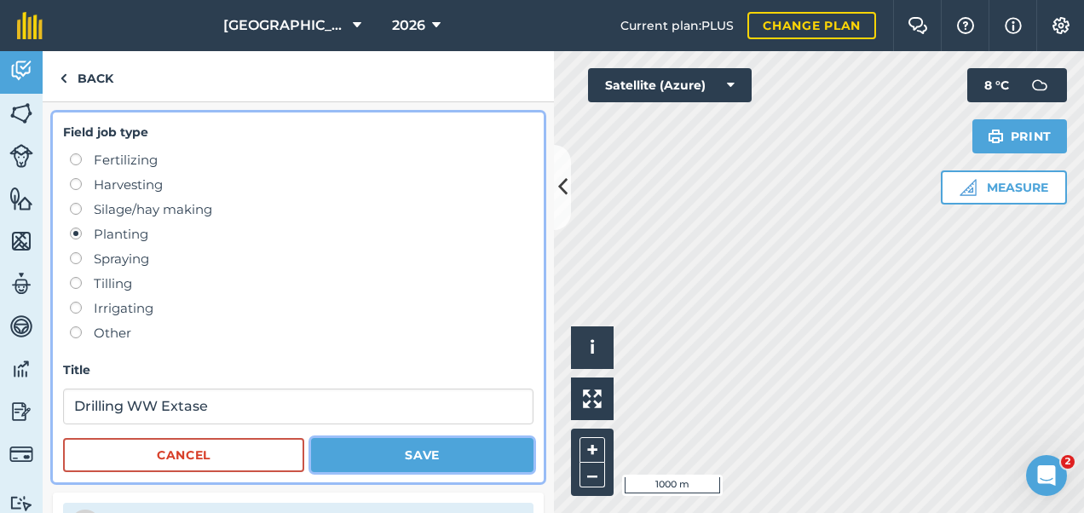
click at [377, 448] on button "Save" at bounding box center [422, 455] width 223 height 34
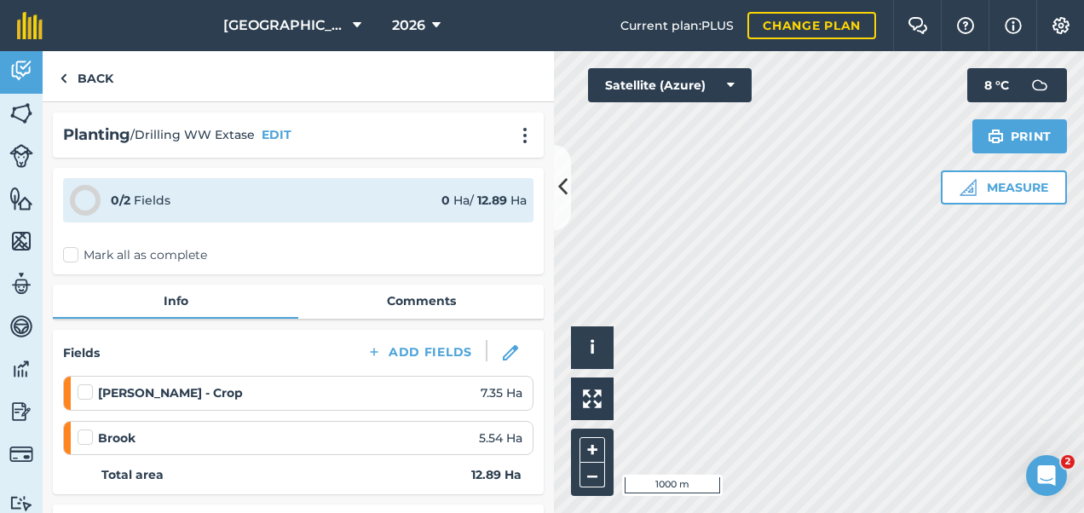
click at [90, 384] on label at bounding box center [88, 384] width 20 height 0
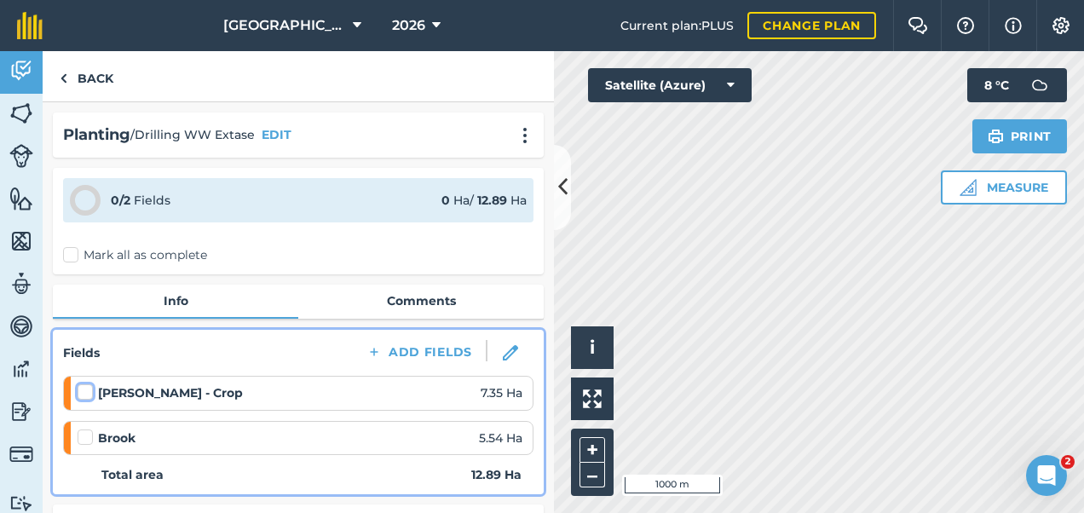
click at [89, 390] on input "checkbox" at bounding box center [83, 389] width 11 height 11
checkbox input "false"
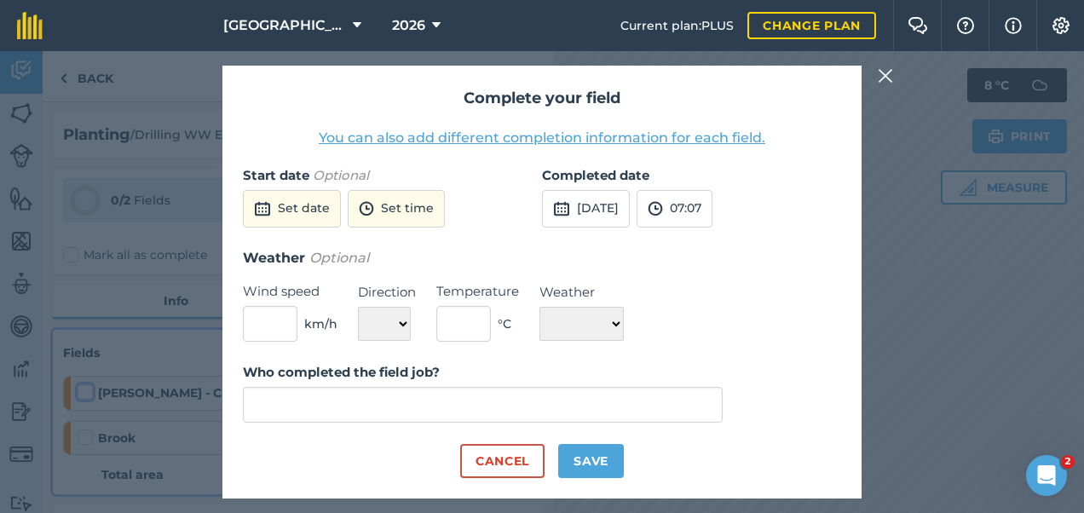
type input "[PERSON_NAME]"
click at [299, 201] on button "Set date" at bounding box center [292, 209] width 98 height 38
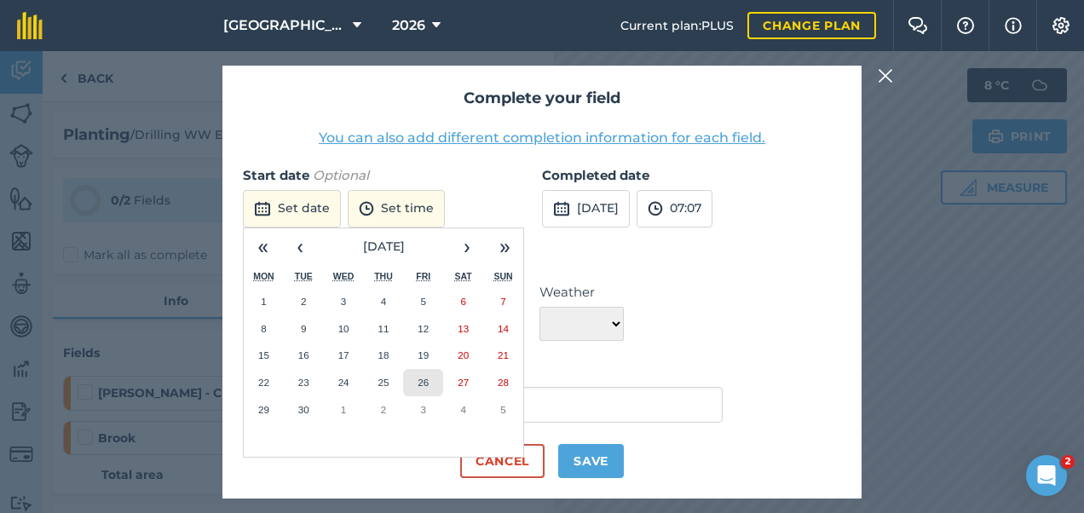
click at [424, 379] on abbr "26" at bounding box center [423, 382] width 11 height 11
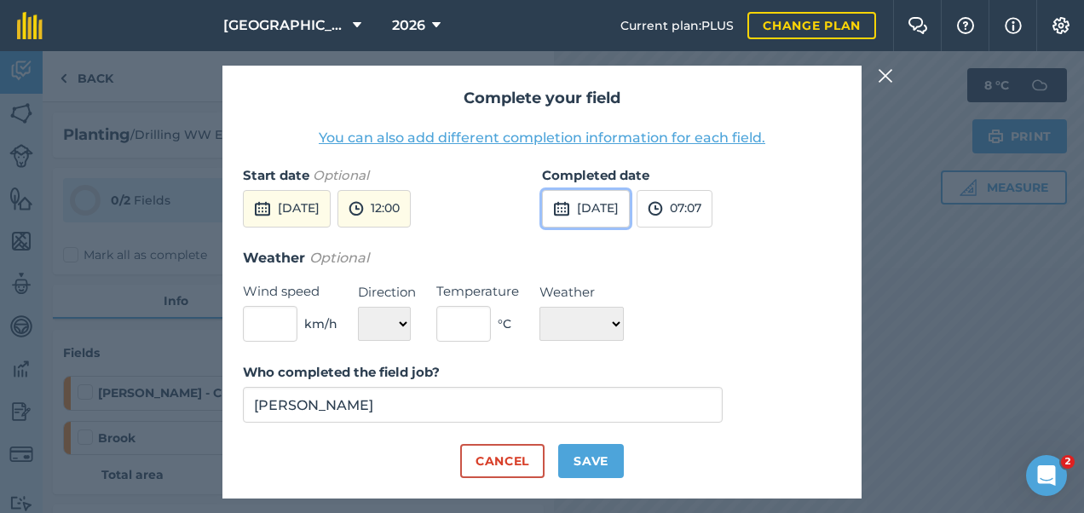
click at [630, 206] on button "[DATE]" at bounding box center [586, 209] width 88 height 38
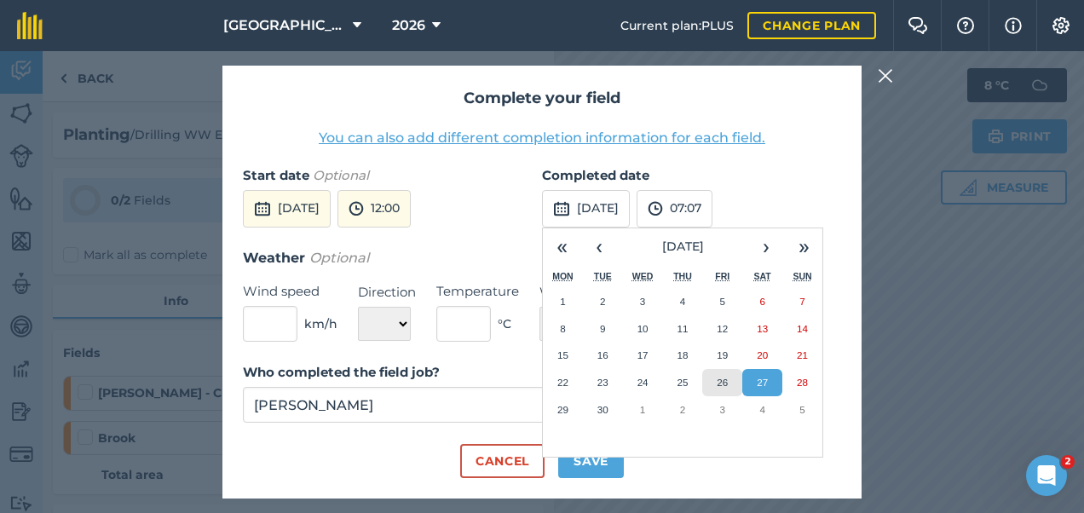
click at [728, 384] on abbr "26" at bounding box center [722, 382] width 11 height 11
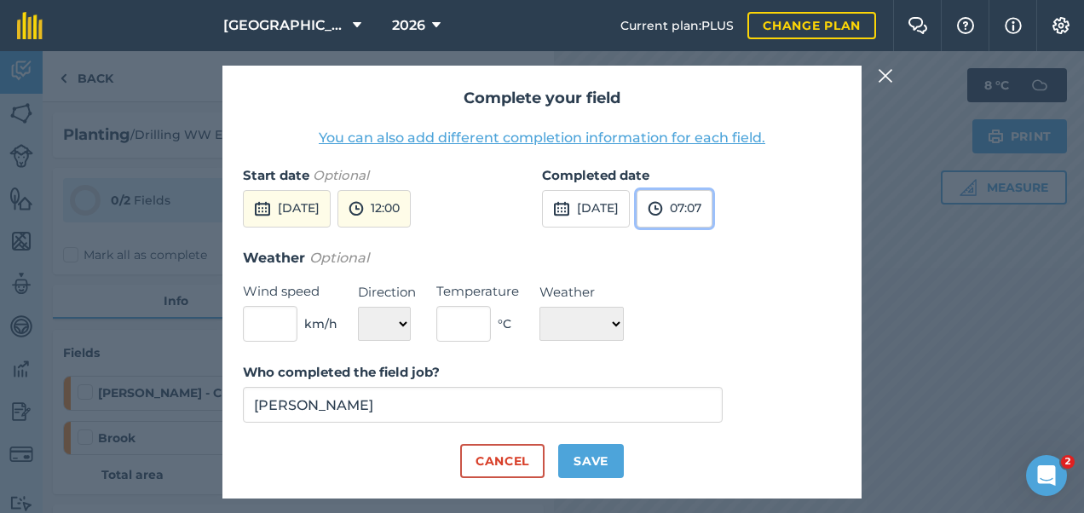
click at [713, 200] on button "07:07" at bounding box center [675, 209] width 76 height 38
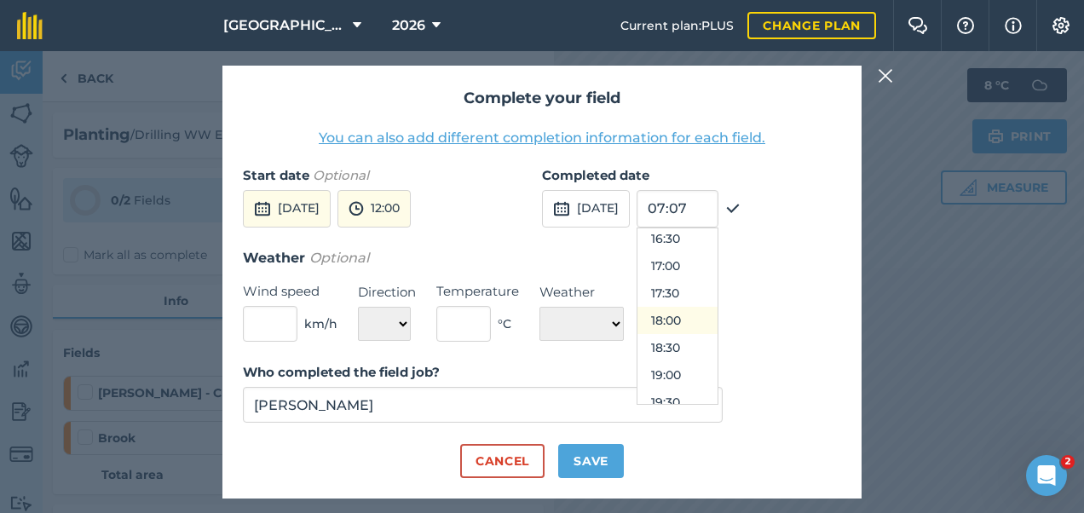
scroll to position [905, 0]
click at [711, 370] on button "19:00" at bounding box center [678, 374] width 80 height 27
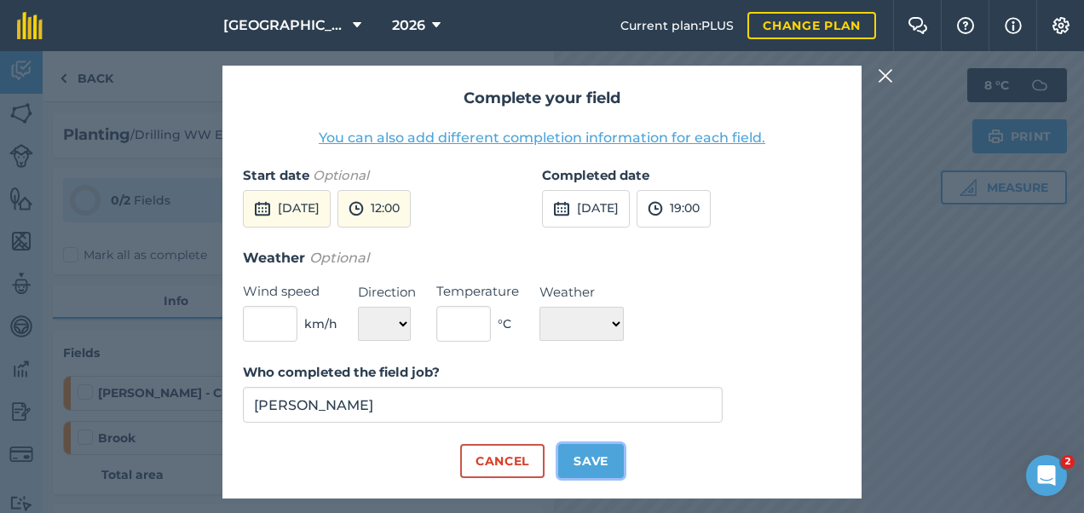
click at [589, 462] on button "Save" at bounding box center [591, 461] width 66 height 34
checkbox input "true"
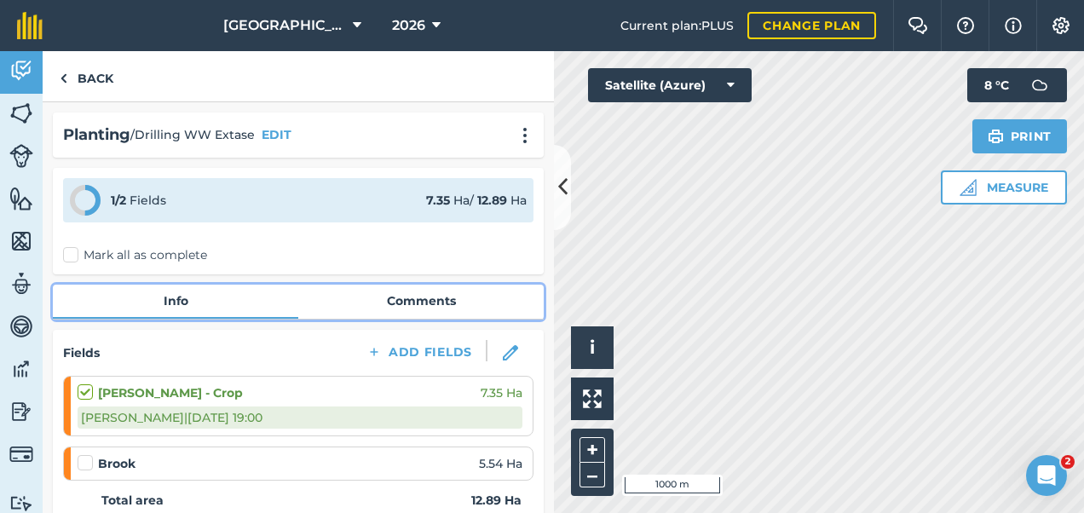
click at [414, 292] on link "Comments" at bounding box center [421, 301] width 246 height 32
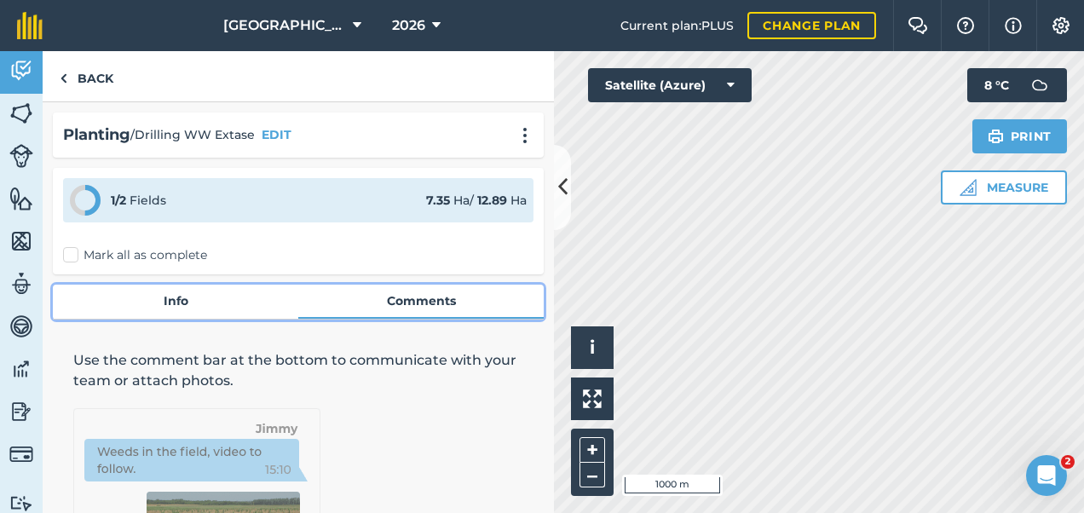
scroll to position [188, 0]
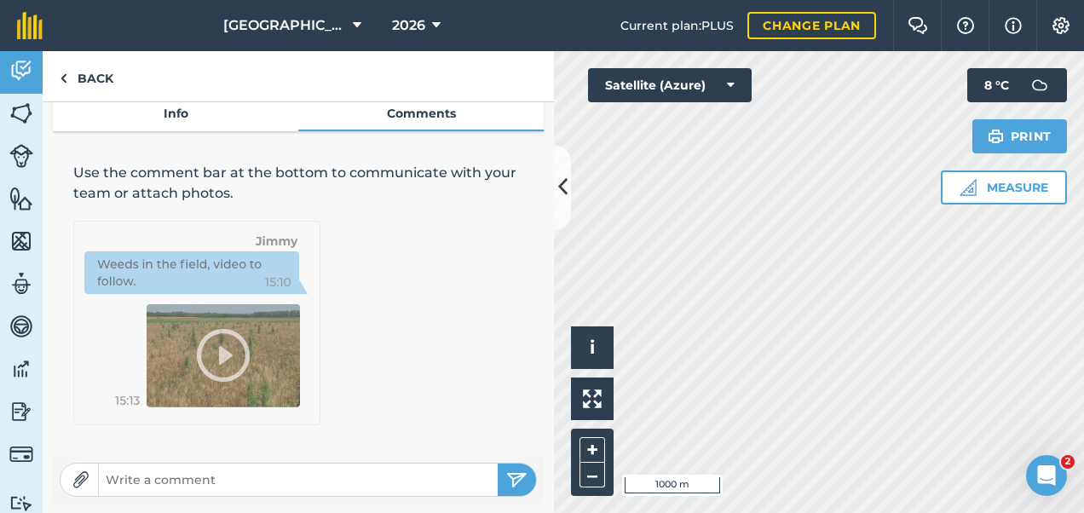
click at [185, 475] on input "text" at bounding box center [298, 480] width 399 height 24
type input "?"
type input "Problems with GPS on T7 all day - two different AB lines on left hand side of f…"
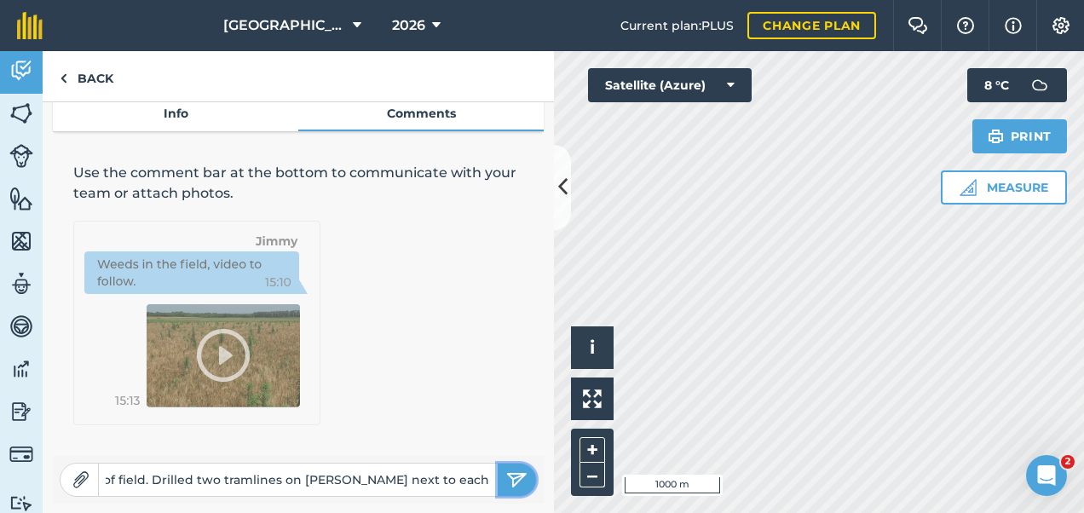
scroll to position [0, 0]
click at [506, 477] on img "submit" at bounding box center [516, 480] width 21 height 20
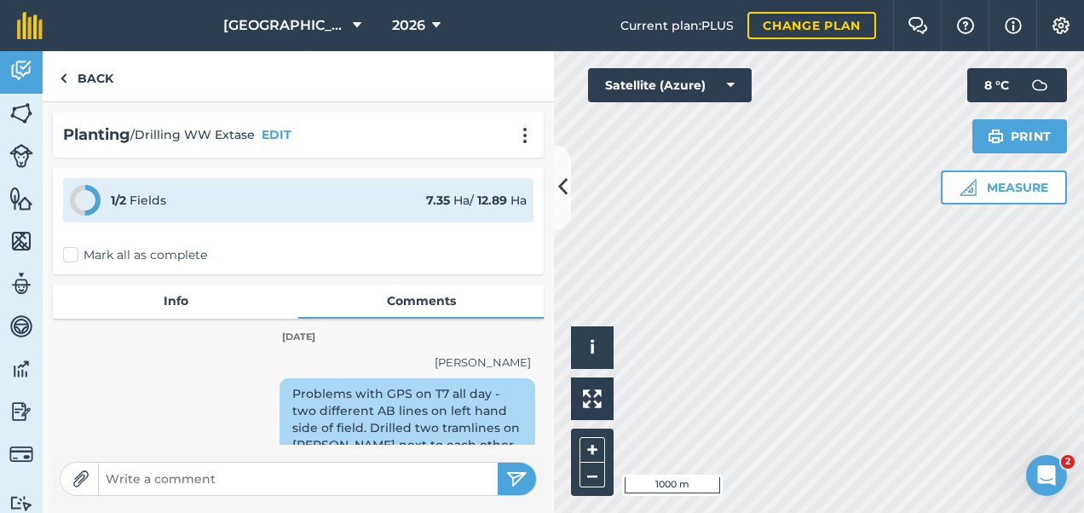
click at [340, 485] on input "text" at bounding box center [298, 479] width 399 height 24
type input "L"
type input "If there is ridging, try dropping link arms - setting on T6 was 36, usually had…"
click at [498, 463] on button "submit" at bounding box center [517, 479] width 38 height 32
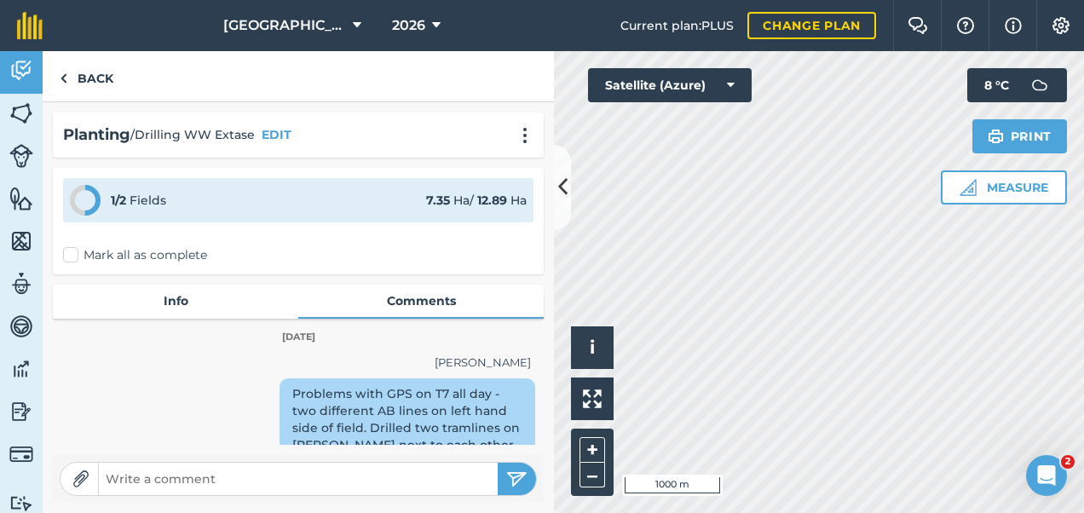
scroll to position [0, 0]
click at [340, 485] on input "text" at bounding box center [298, 479] width 399 height 24
type input "Depth settings - front L wheel had extra blue spacer. Wings both had blue space…"
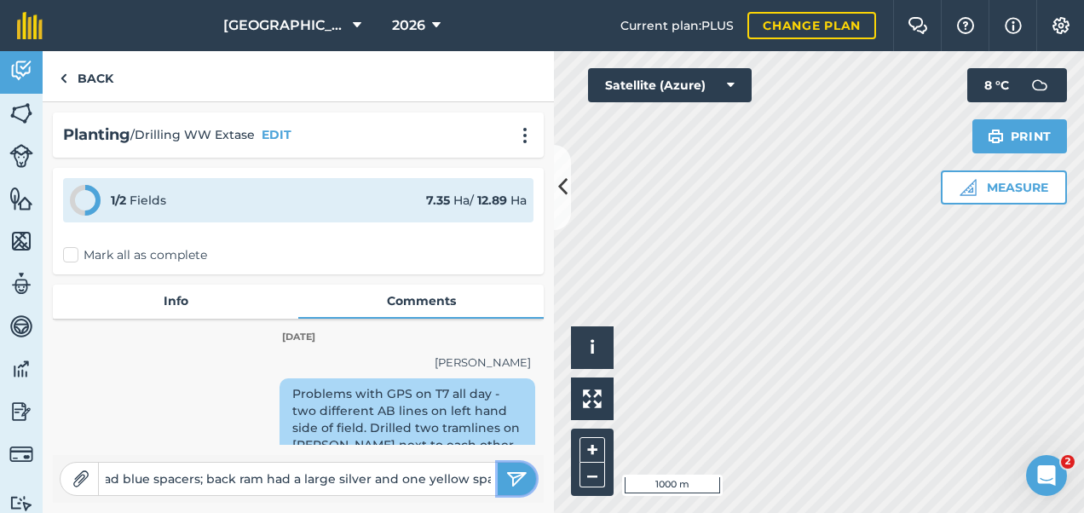
scroll to position [0, 0]
click at [514, 474] on img "submit" at bounding box center [516, 479] width 21 height 20
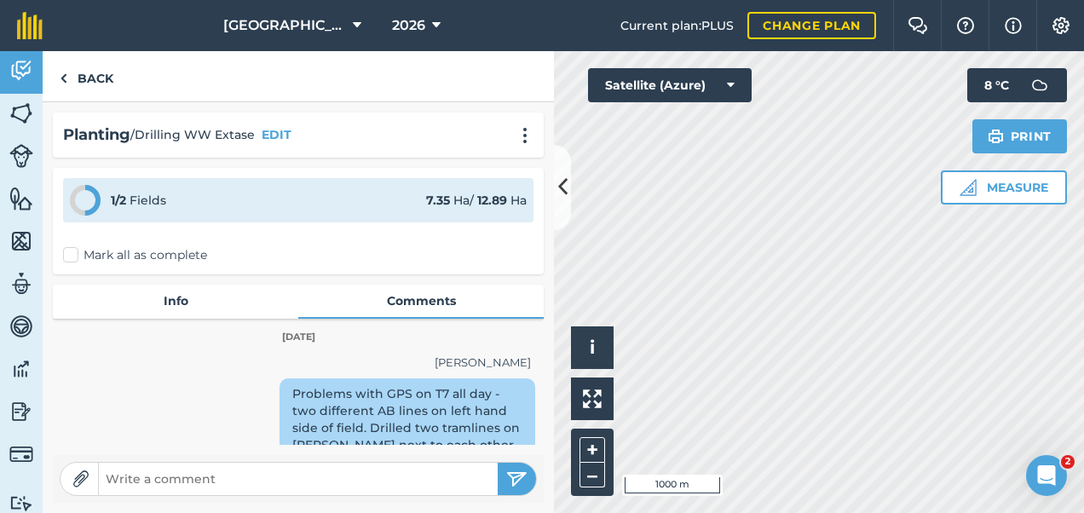
click at [400, 473] on input "text" at bounding box center [298, 479] width 399 height 24
drag, startPoint x: 266, startPoint y: 475, endPoint x: 331, endPoint y: 477, distance: 64.8
click at [331, 477] on input "Speed approx 8.3 kph but 8.7 in T7" at bounding box center [298, 479] width 399 height 24
type input "Speed approx 8.3 kph but slightly faster would have been OK - limited by gears.…"
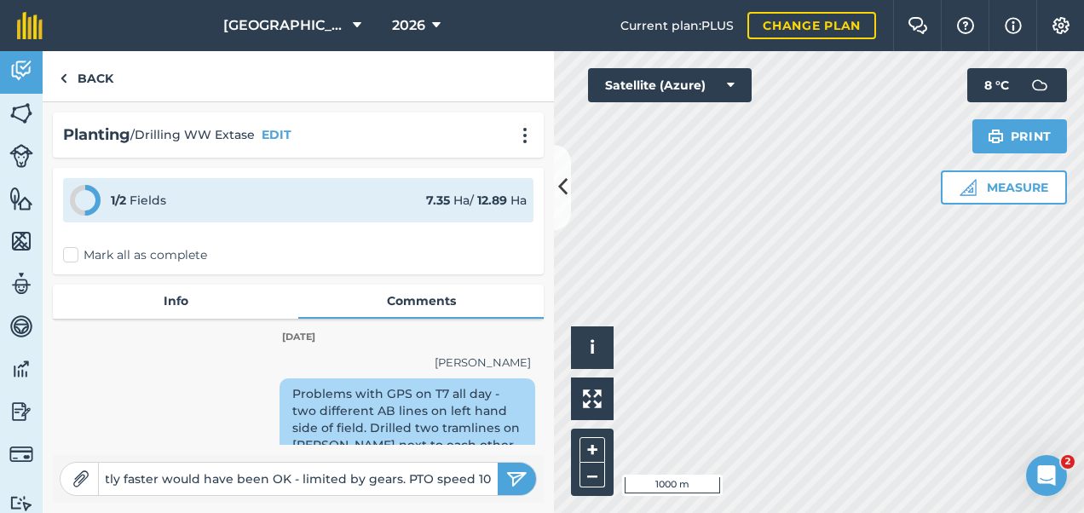
click at [498, 463] on button "submit" at bounding box center [517, 479] width 38 height 32
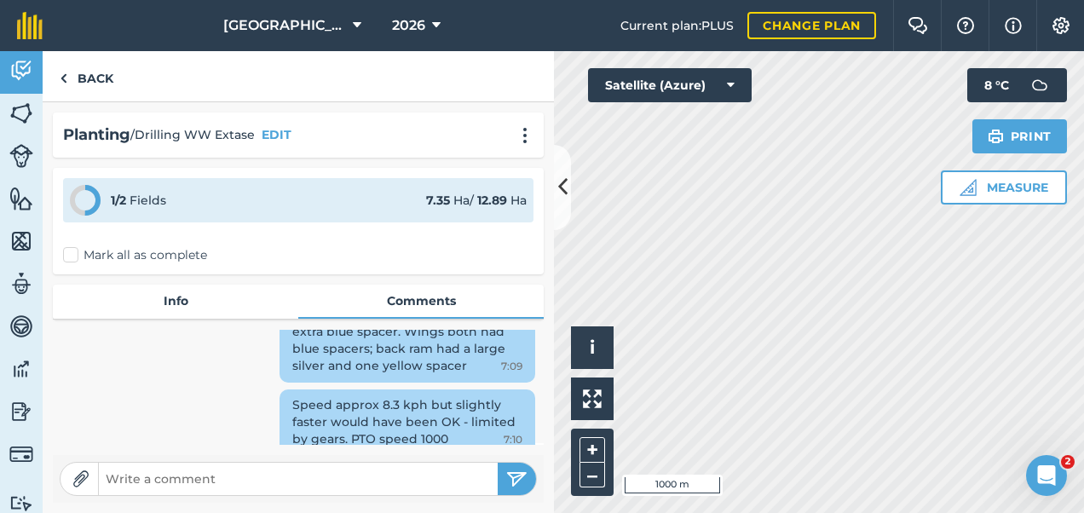
scroll to position [0, 0]
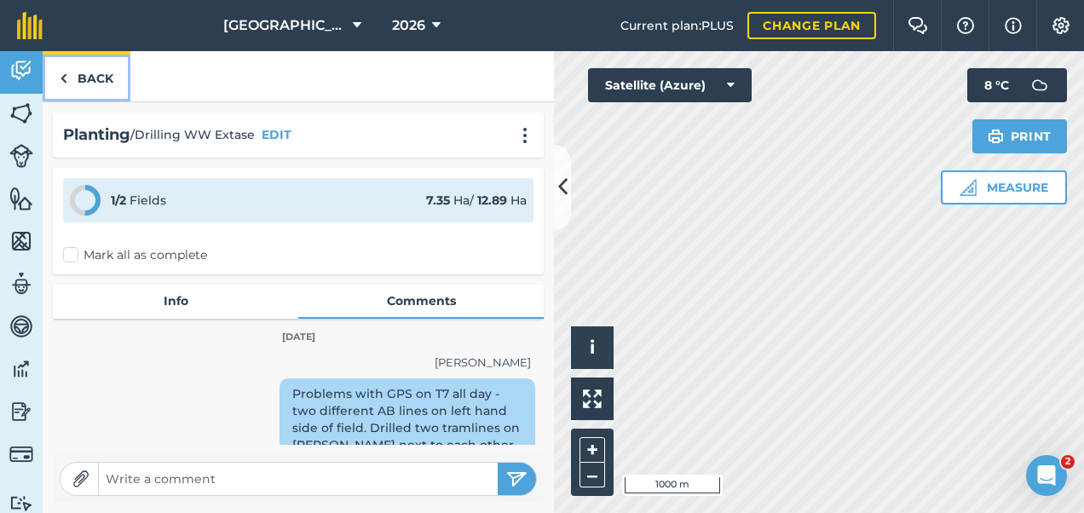
click at [84, 72] on link "Back" at bounding box center [87, 76] width 88 height 50
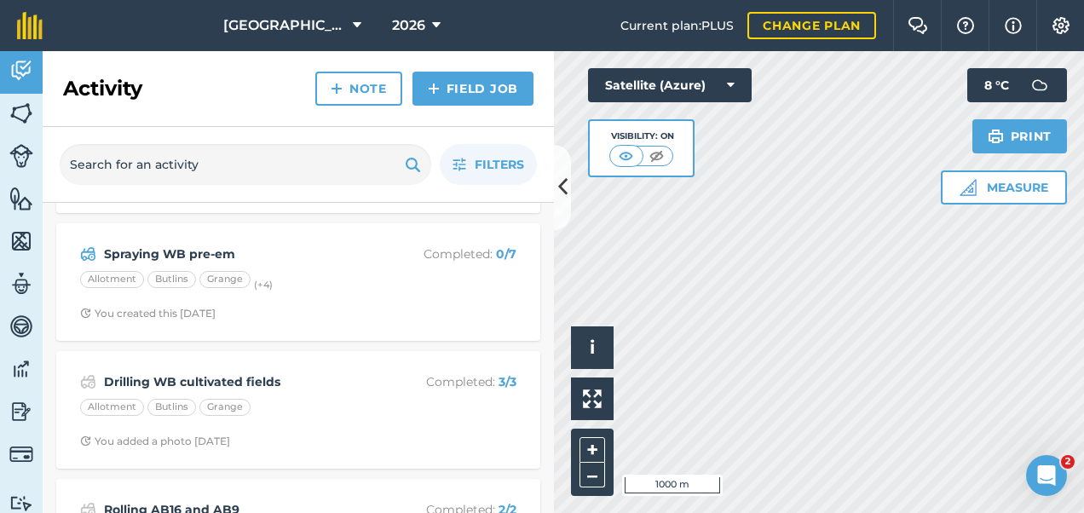
scroll to position [374, 0]
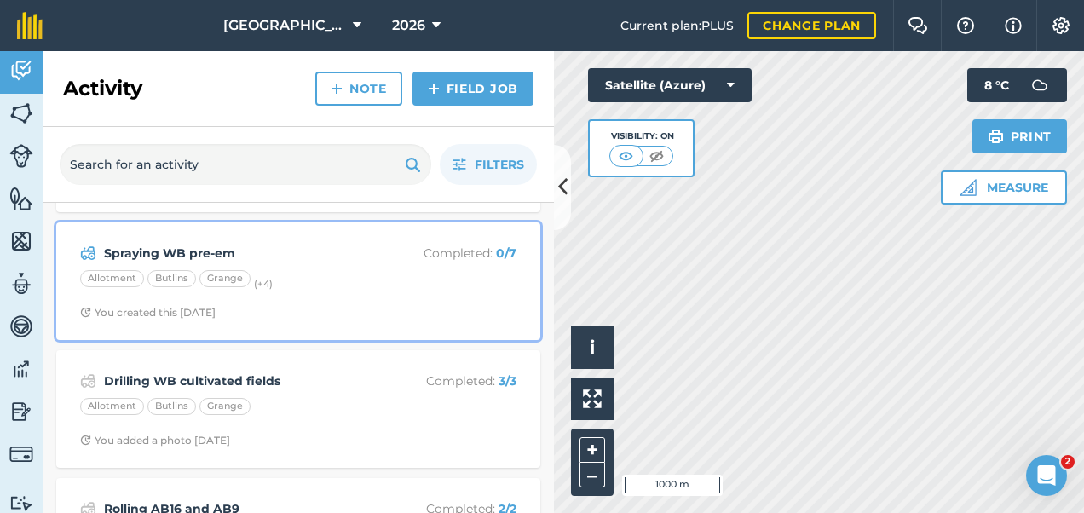
click at [357, 306] on span "You created this [DATE]" at bounding box center [298, 313] width 436 height 14
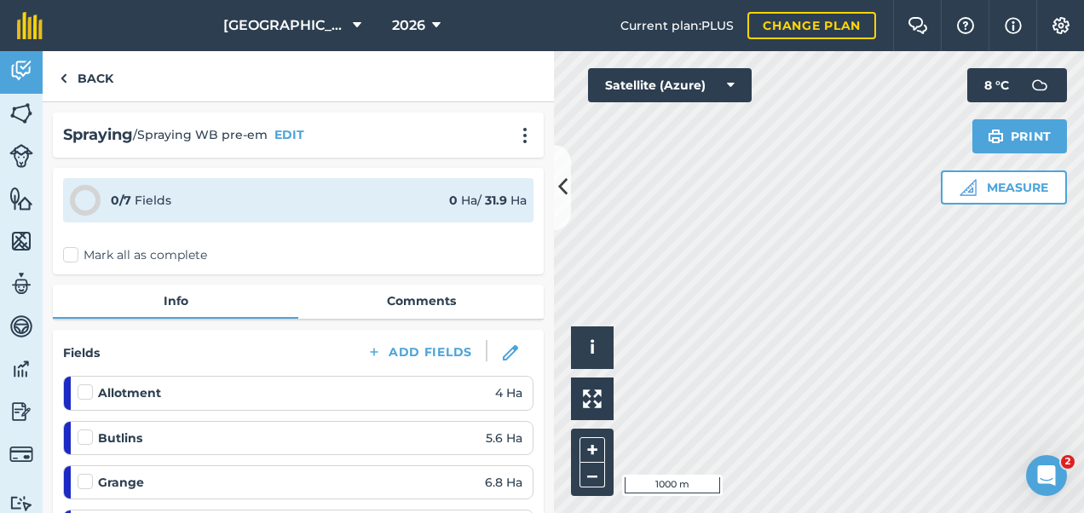
click at [75, 252] on label "Mark all as complete" at bounding box center [135, 255] width 144 height 18
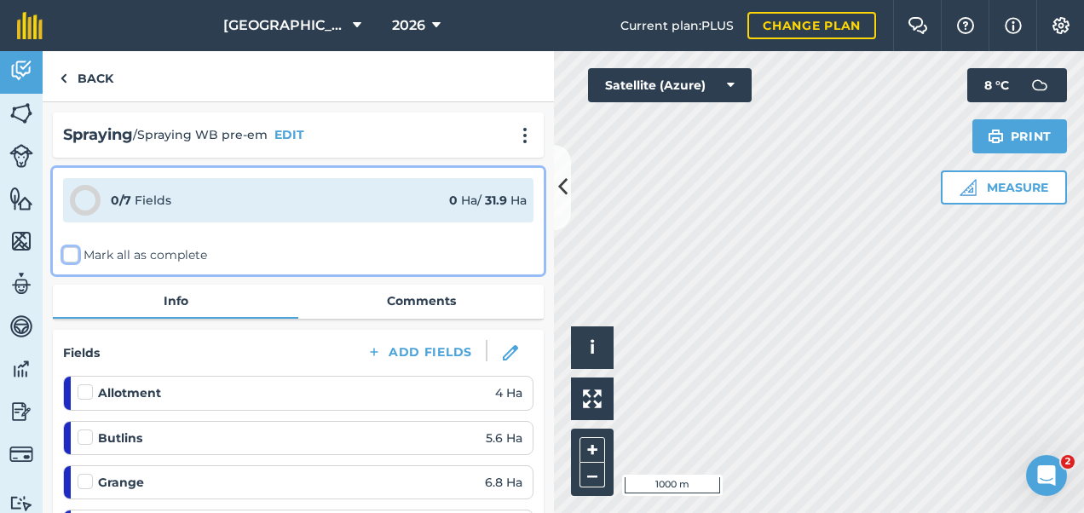
click at [74, 252] on input "Mark all as complete" at bounding box center [68, 251] width 11 height 11
checkbox input "false"
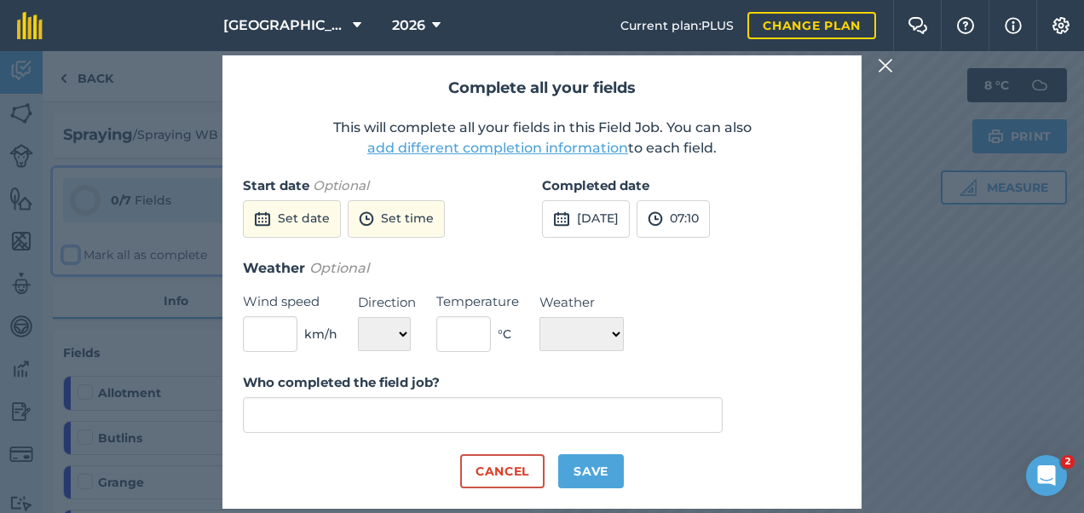
type input "[PERSON_NAME]"
click at [296, 217] on button "Set date" at bounding box center [292, 219] width 98 height 38
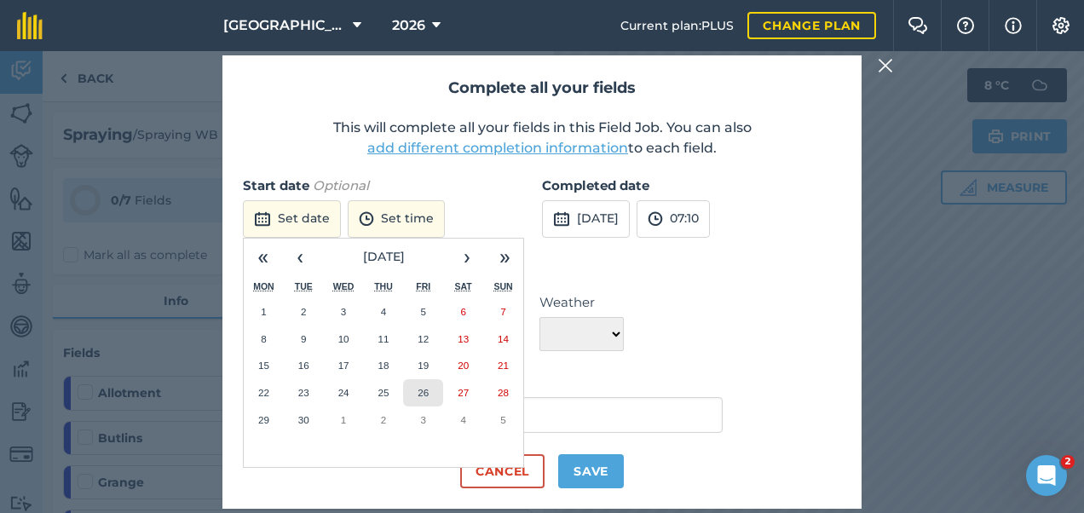
click at [423, 385] on button "26" at bounding box center [423, 392] width 40 height 27
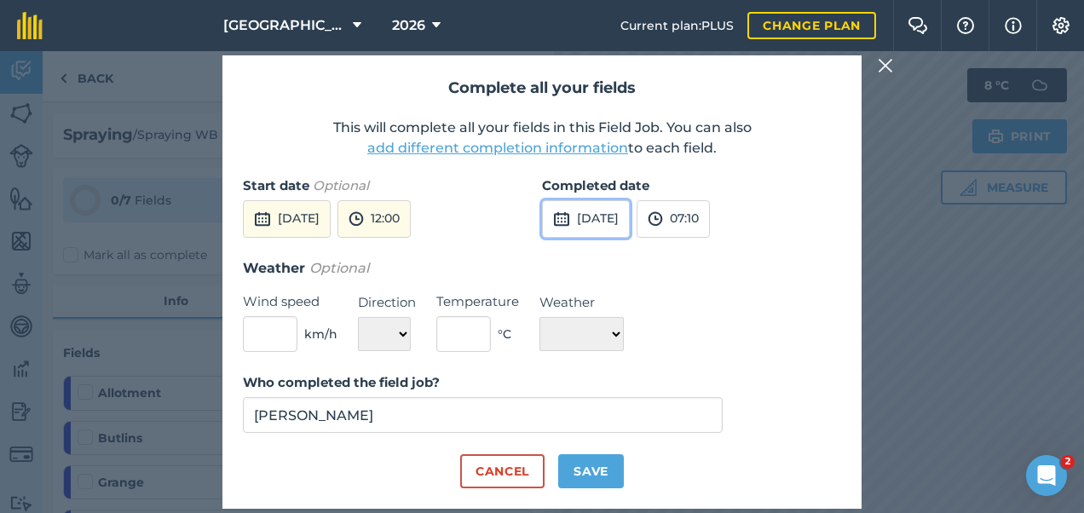
click at [630, 217] on button "[DATE]" at bounding box center [586, 219] width 88 height 38
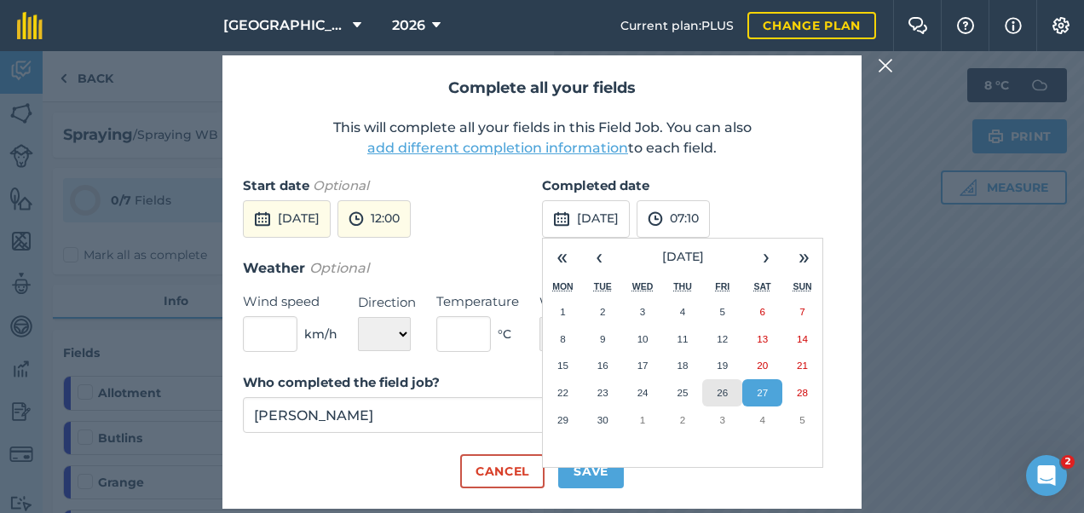
click at [728, 390] on button "26" at bounding box center [722, 392] width 40 height 27
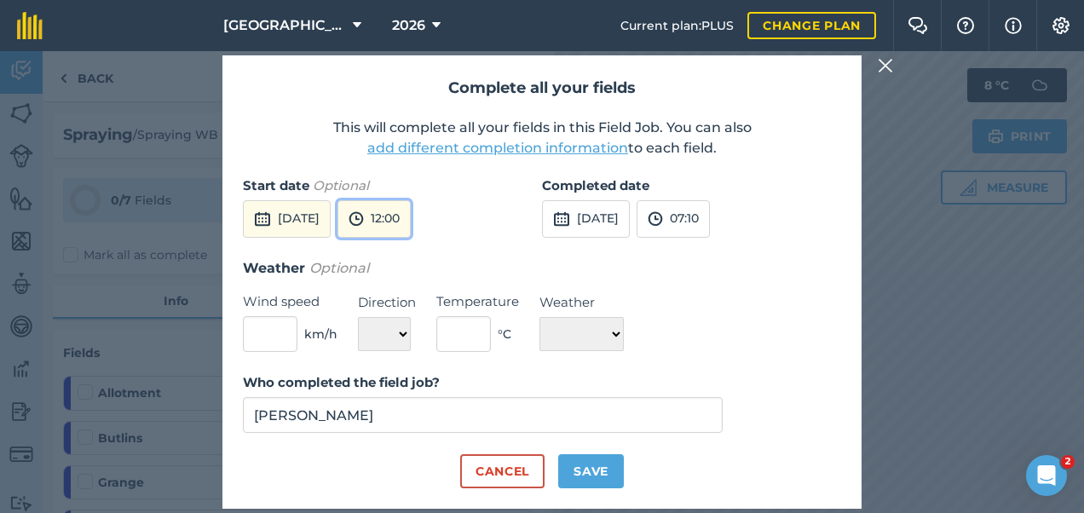
click at [411, 220] on button "12:00" at bounding box center [374, 219] width 73 height 38
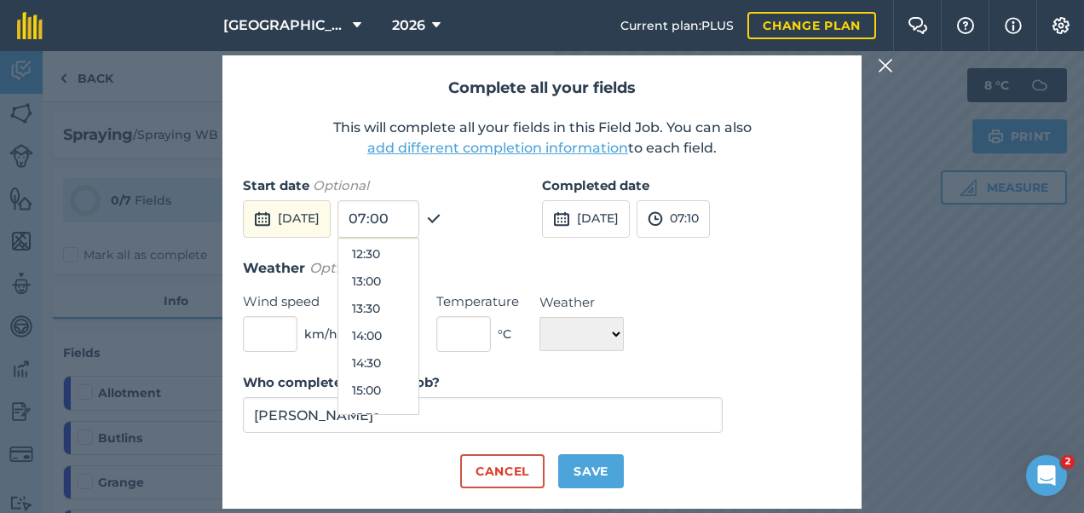
scroll to position [681, 0]
click at [407, 334] on button "14:00" at bounding box center [378, 334] width 80 height 27
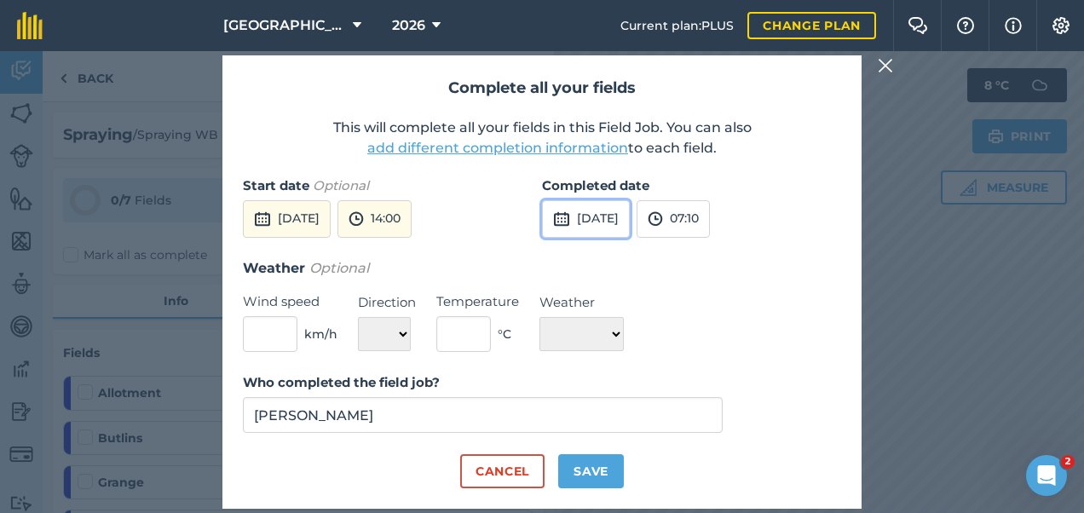
click at [622, 234] on button "[DATE]" at bounding box center [586, 219] width 88 height 38
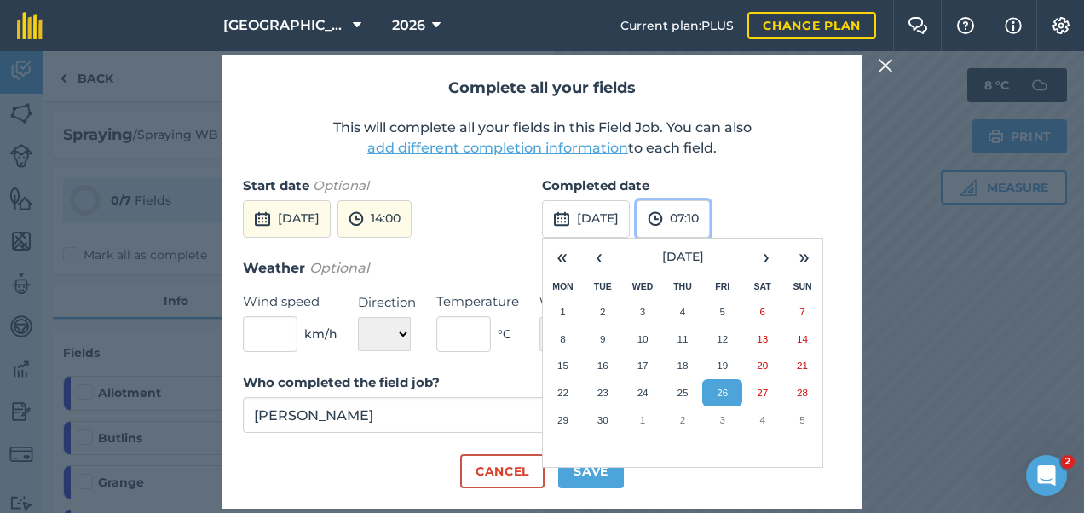
click at [710, 217] on button "07:10" at bounding box center [673, 219] width 73 height 38
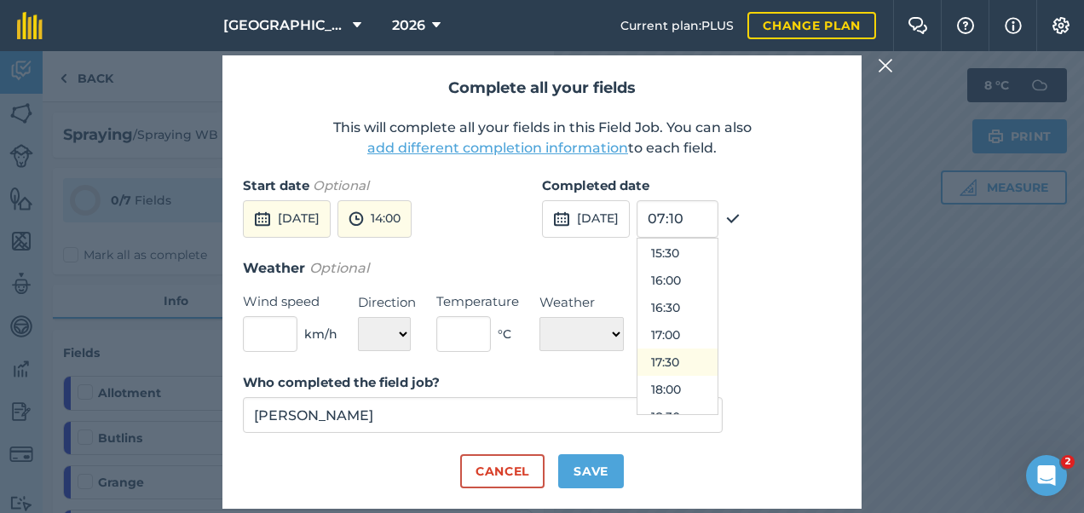
scroll to position [847, 0]
click at [710, 327] on button "17:00" at bounding box center [678, 333] width 80 height 27
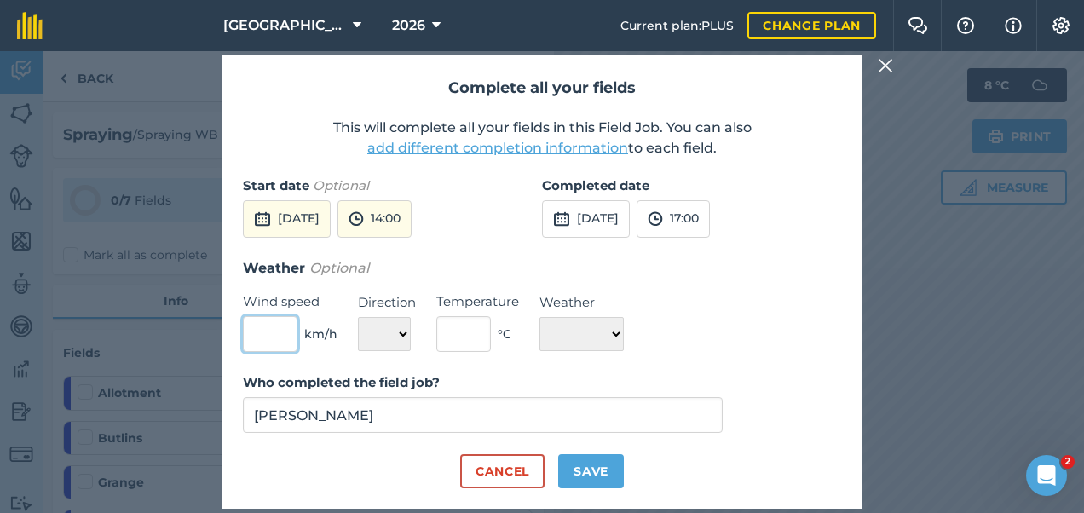
click at [252, 324] on input "text" at bounding box center [270, 334] width 55 height 36
type input "7"
click at [408, 329] on select "N NE E SE S SW W NW" at bounding box center [384, 334] width 53 height 34
select select "N"
click at [358, 317] on select "N NE E SE S SW W NW" at bounding box center [384, 334] width 53 height 34
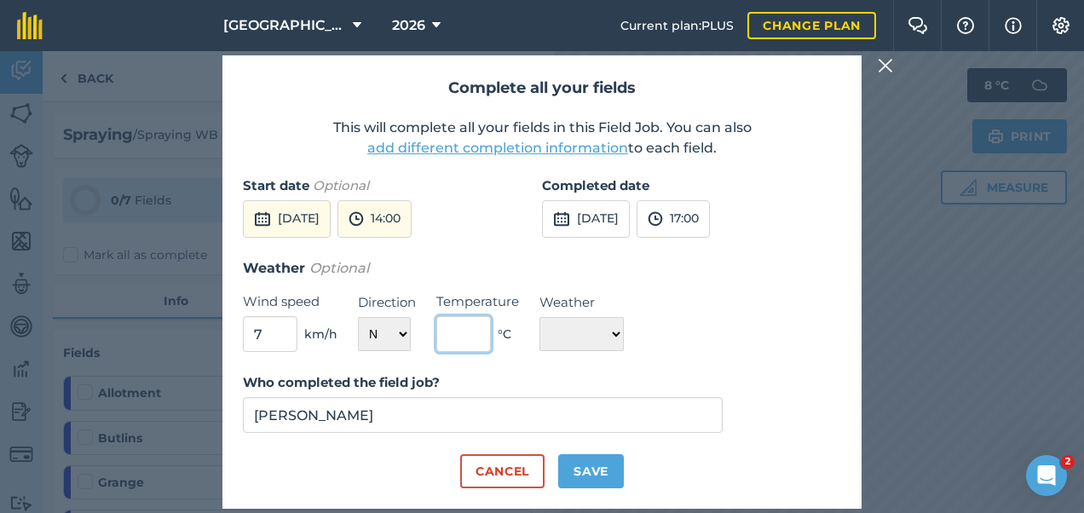
click at [459, 333] on input "text" at bounding box center [463, 334] width 55 height 36
type input "15"
click at [584, 326] on select "☀️ Sunny 🌧 Rainy ⛅️ Cloudy 🌨 Snow ❄️ Icy" at bounding box center [582, 334] width 84 height 34
select select "Cloudy"
click at [540, 317] on select "☀️ Sunny 🌧 Rainy ⛅️ Cloudy 🌨 Snow ❄️ Icy" at bounding box center [582, 334] width 84 height 34
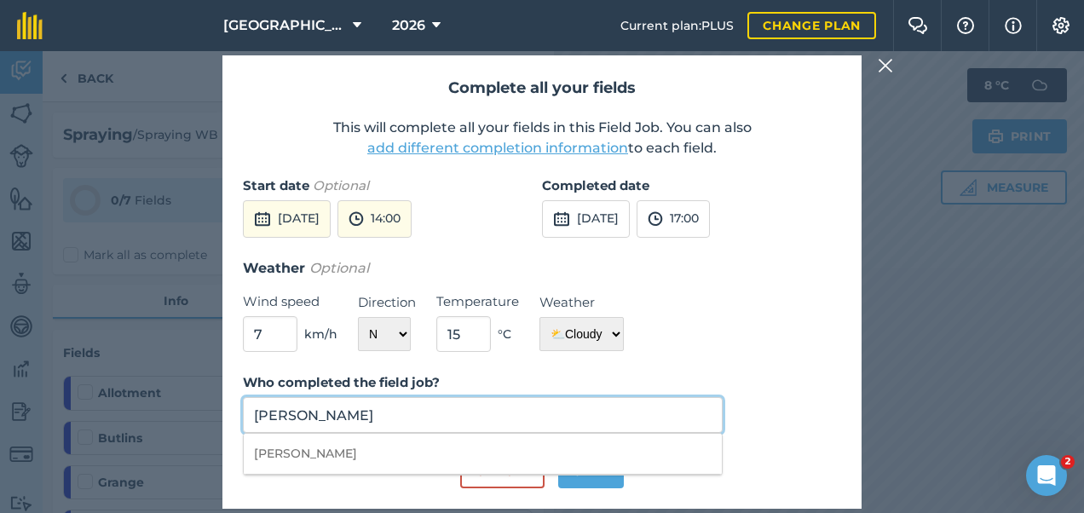
click at [454, 407] on input "[PERSON_NAME]" at bounding box center [483, 415] width 480 height 36
type input "L"
type input "[PERSON_NAME]"
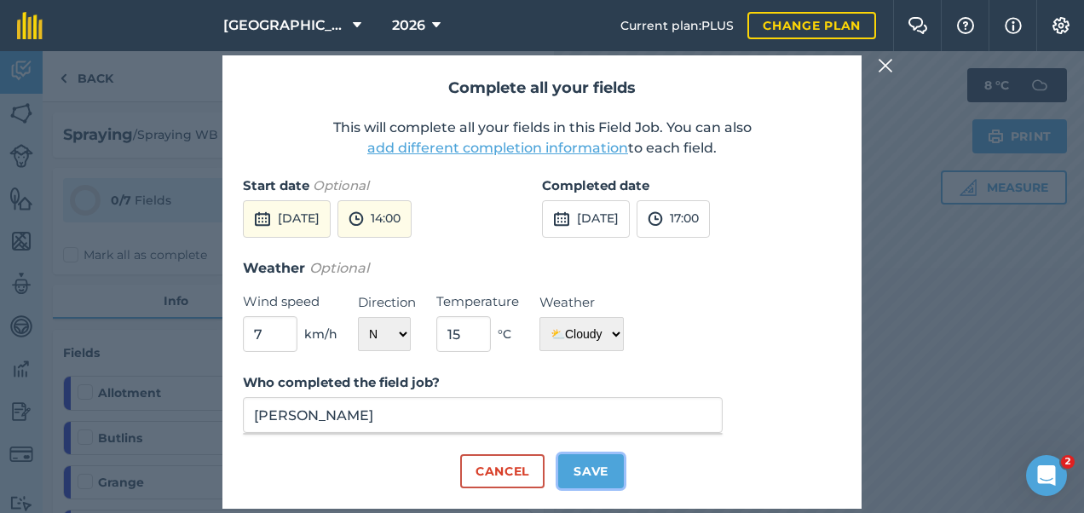
click at [583, 471] on button "Save" at bounding box center [591, 471] width 66 height 34
checkbox input "true"
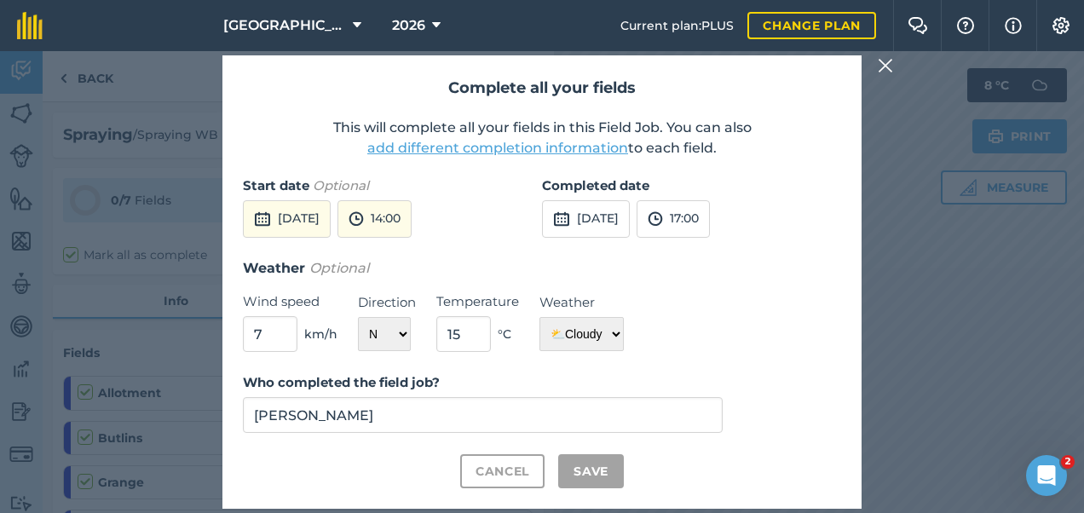
checkbox input "true"
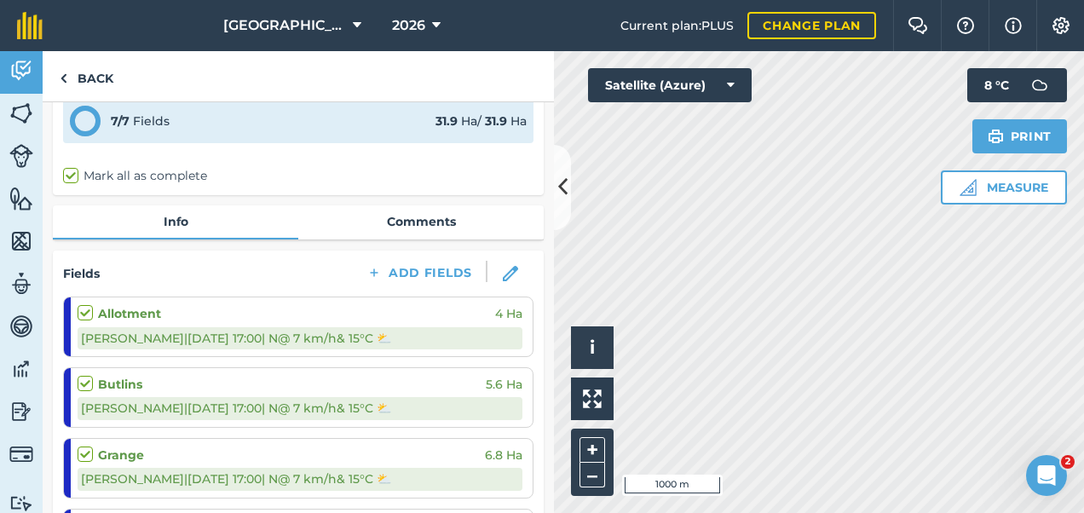
scroll to position [0, 0]
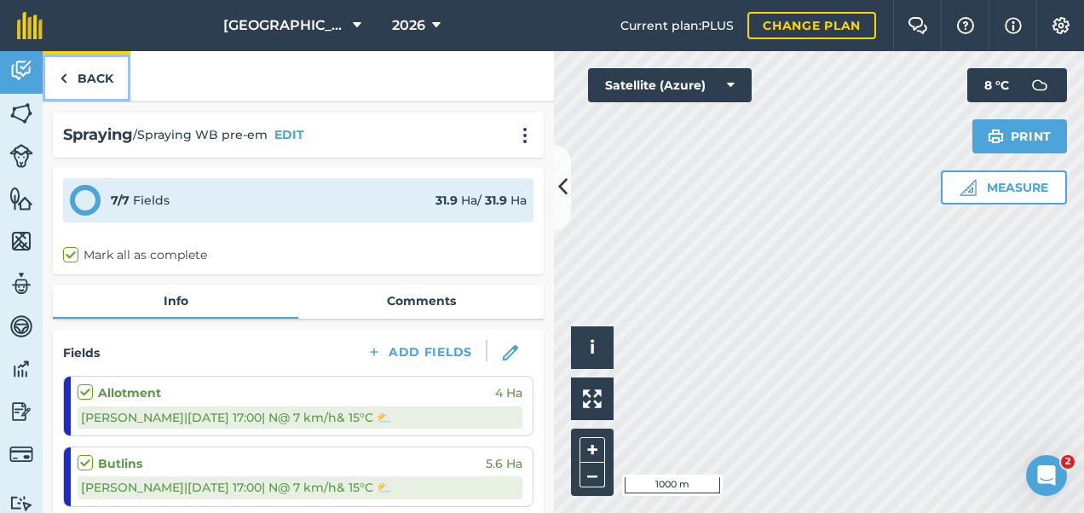
click at [66, 75] on img at bounding box center [64, 78] width 8 height 20
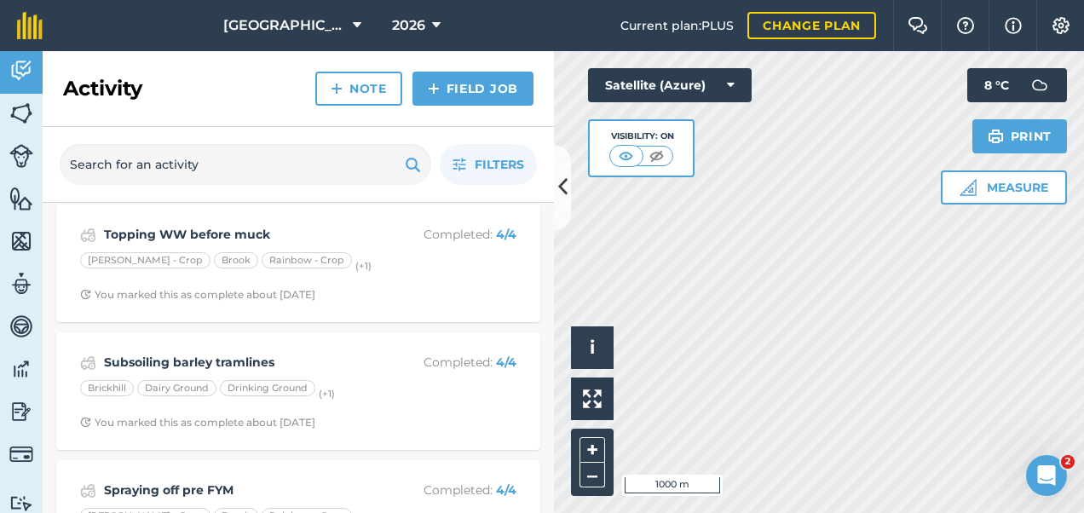
scroll to position [3286, 0]
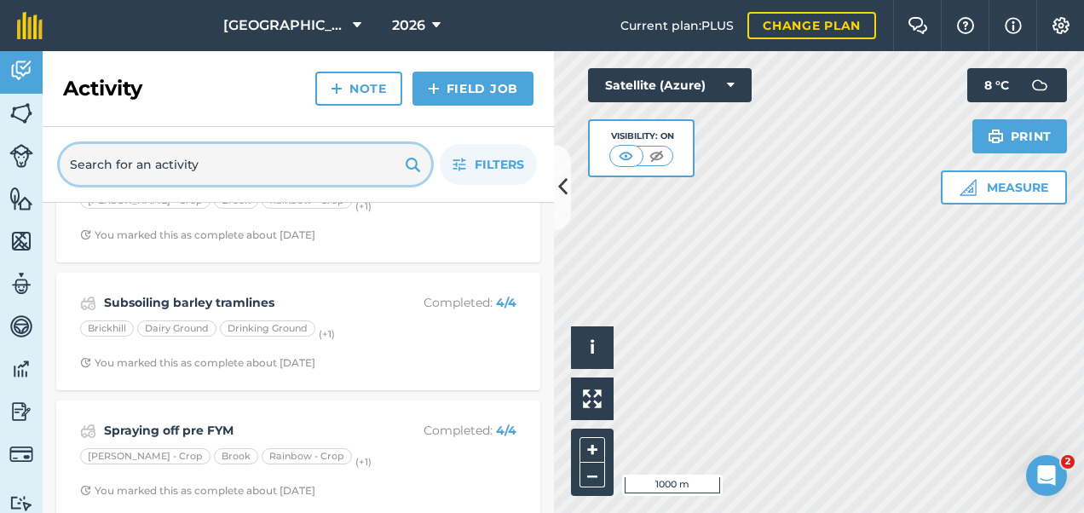
click at [194, 162] on input "text" at bounding box center [246, 164] width 372 height 41
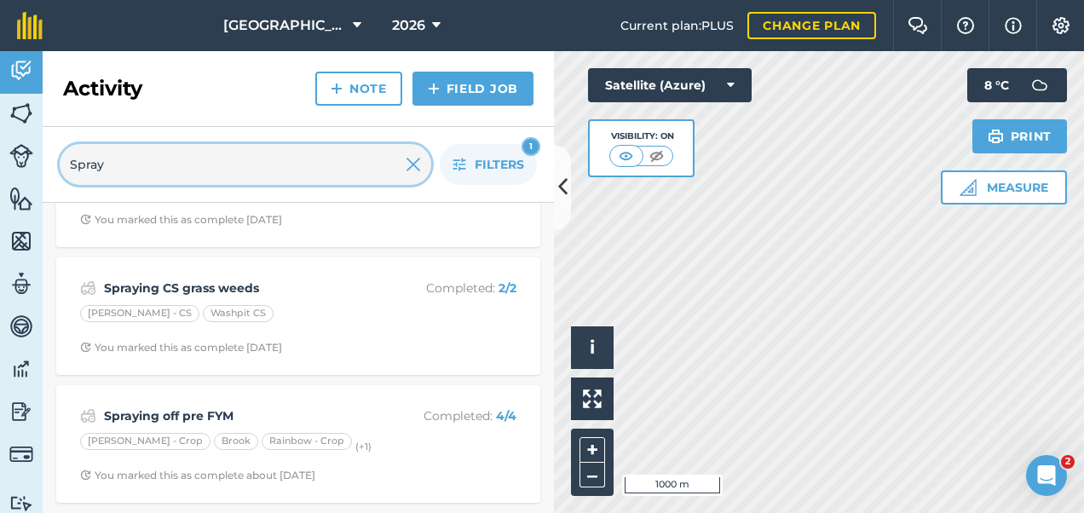
scroll to position [336, 0]
type input "Spray"
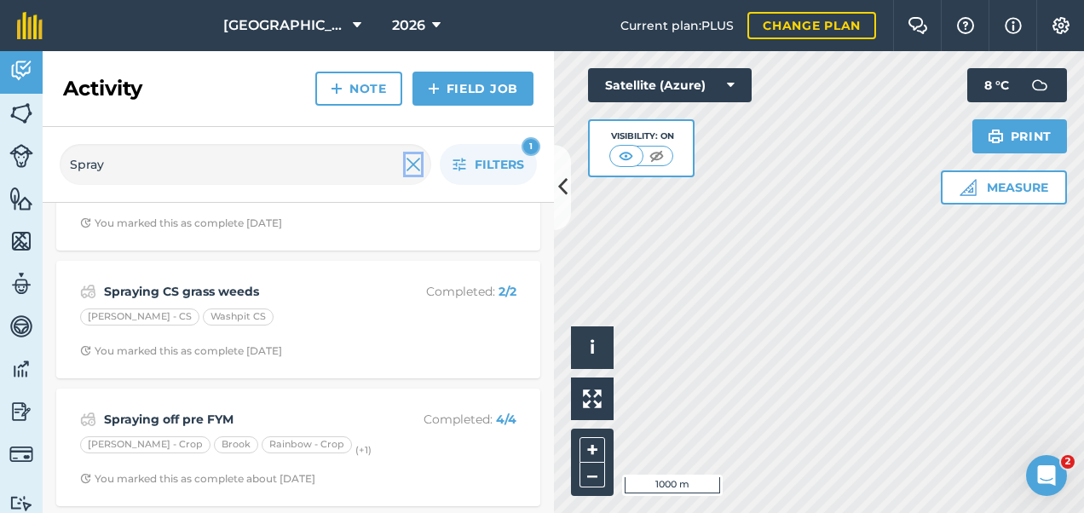
click at [410, 163] on img at bounding box center [413, 164] width 15 height 20
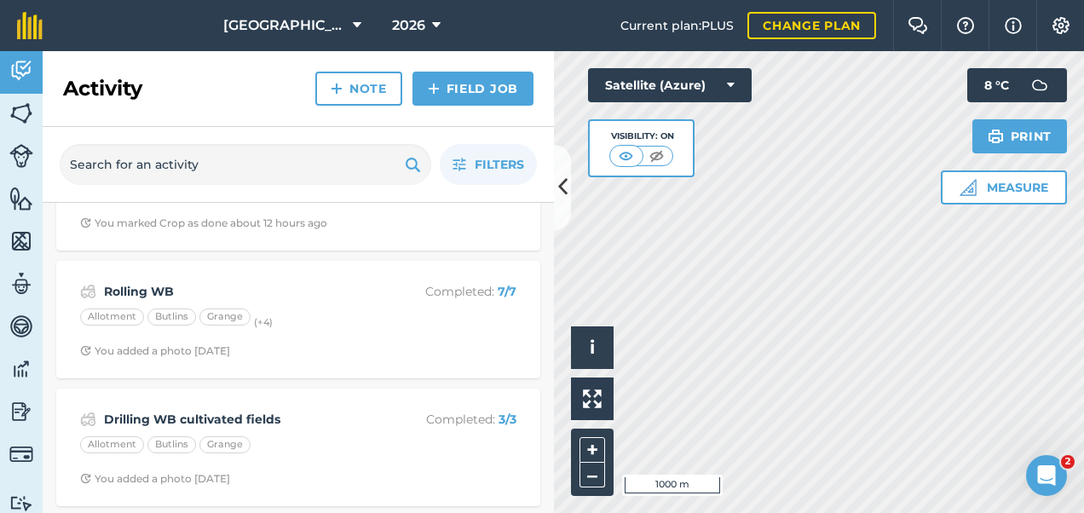
scroll to position [3286, 0]
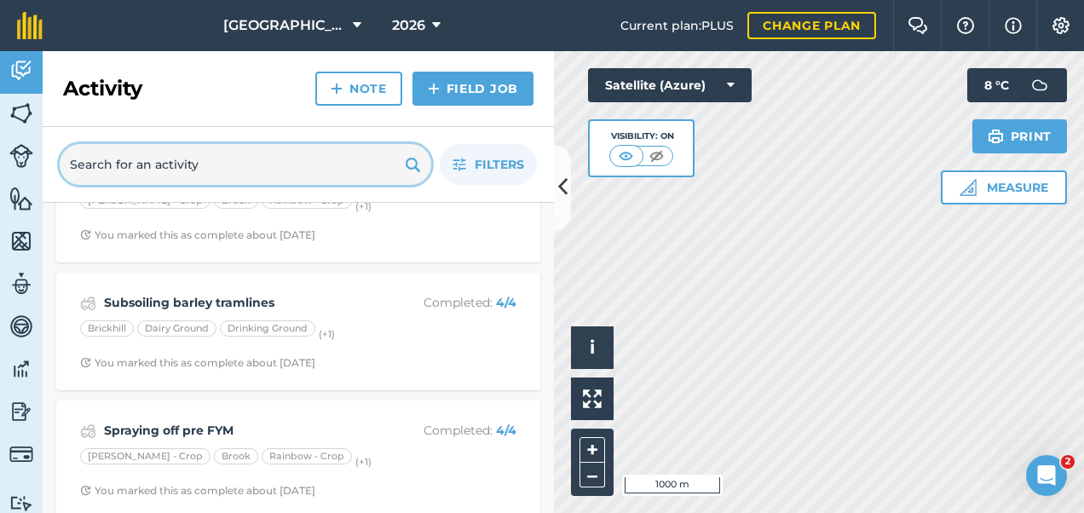
click at [233, 171] on input "text" at bounding box center [246, 164] width 372 height 41
